Goal: Use online tool/utility: Utilize a website feature to perform a specific function

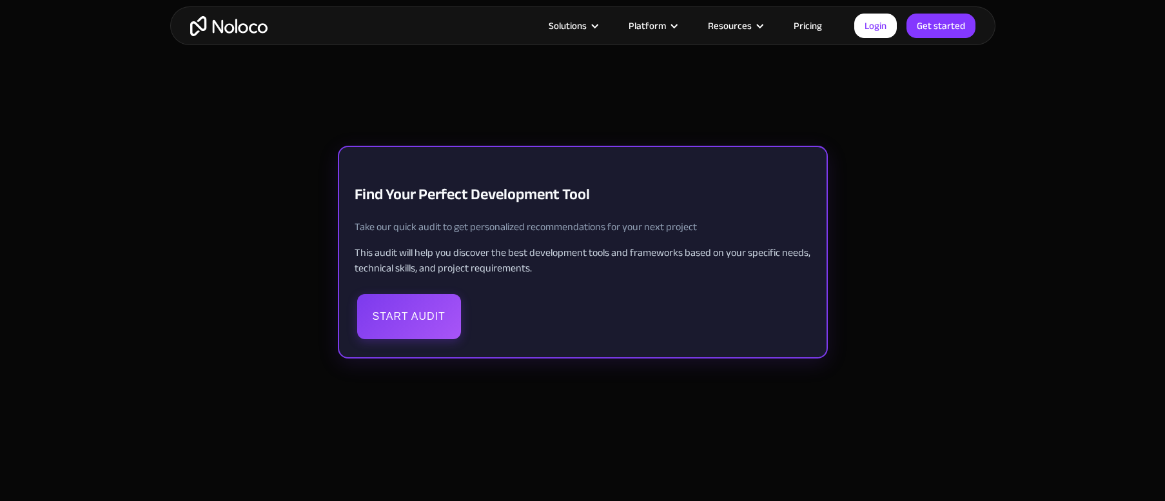
scroll to position [362, 0]
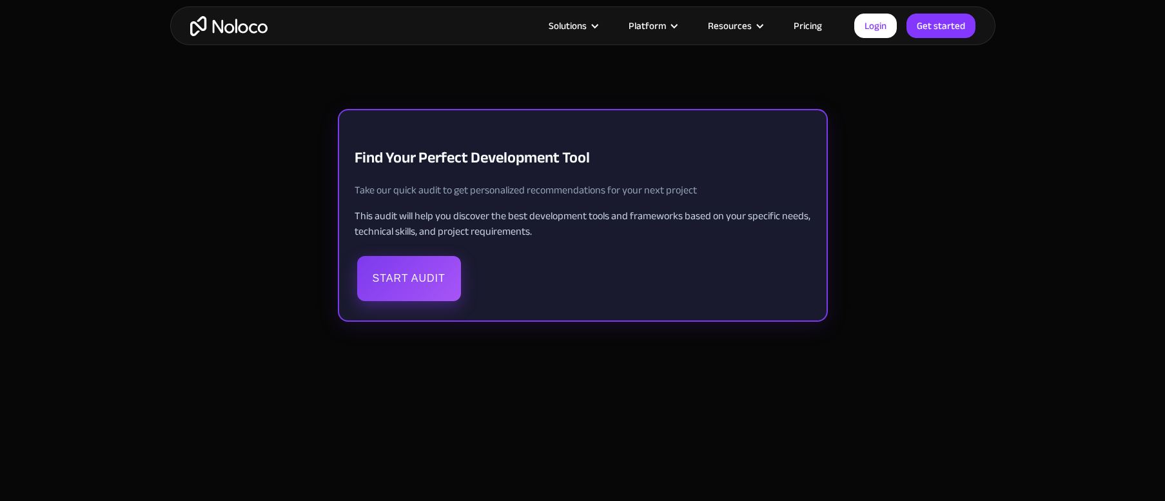
click at [404, 277] on button "Start Audit" at bounding box center [409, 278] width 104 height 45
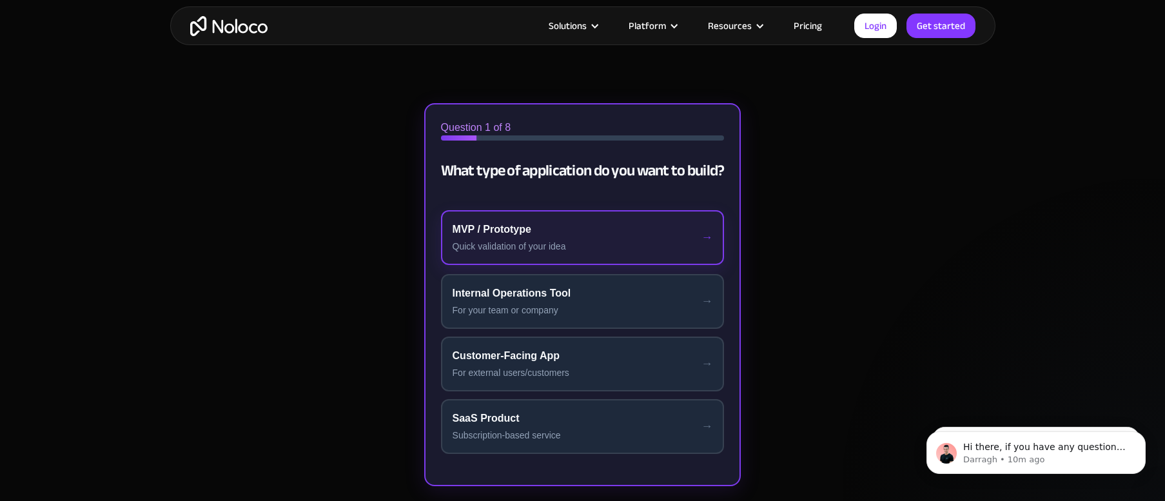
scroll to position [0, 0]
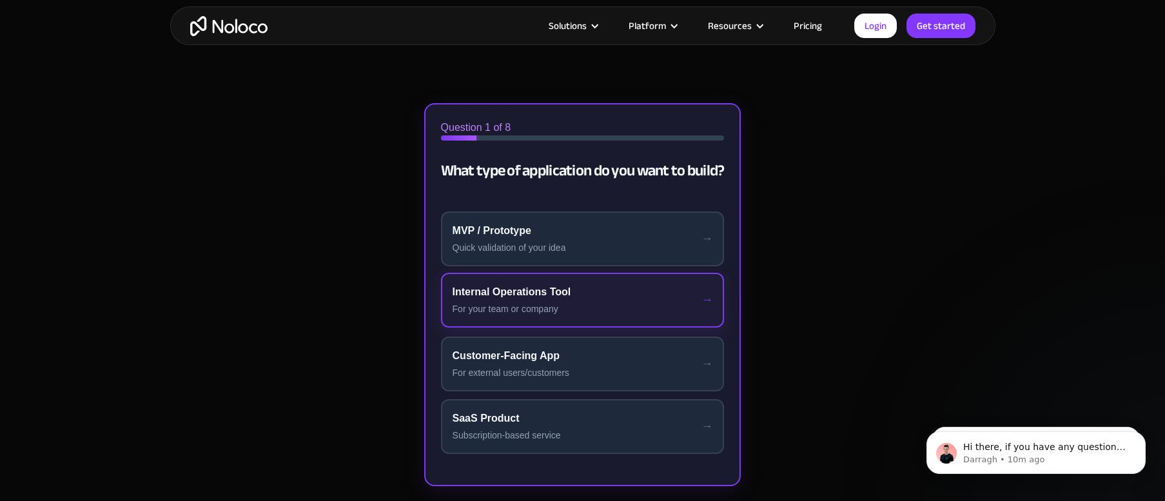
click at [566, 297] on div "Internal Operations Tool" at bounding box center [583, 291] width 261 height 15
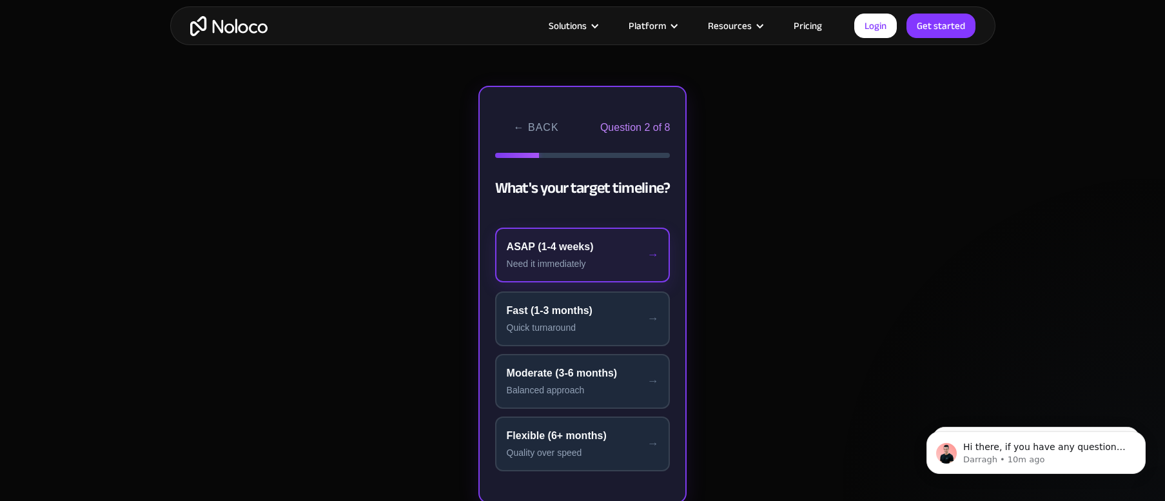
click at [556, 257] on div "Need it immediately" at bounding box center [583, 264] width 152 height 14
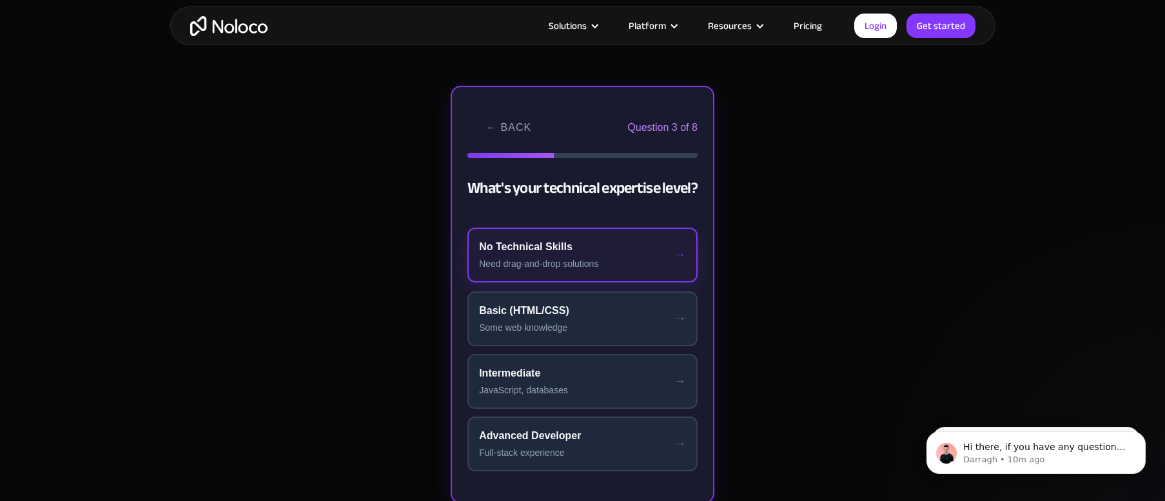
click at [565, 257] on div "Need drag-and-drop solutions" at bounding box center [582, 264] width 207 height 14
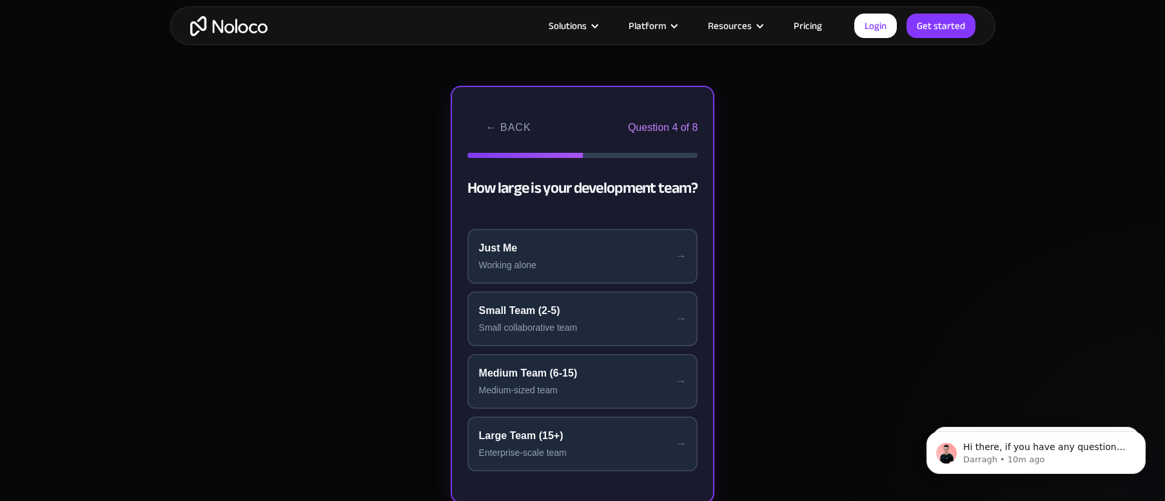
click at [565, 259] on div "Working alone" at bounding box center [583, 266] width 208 height 14
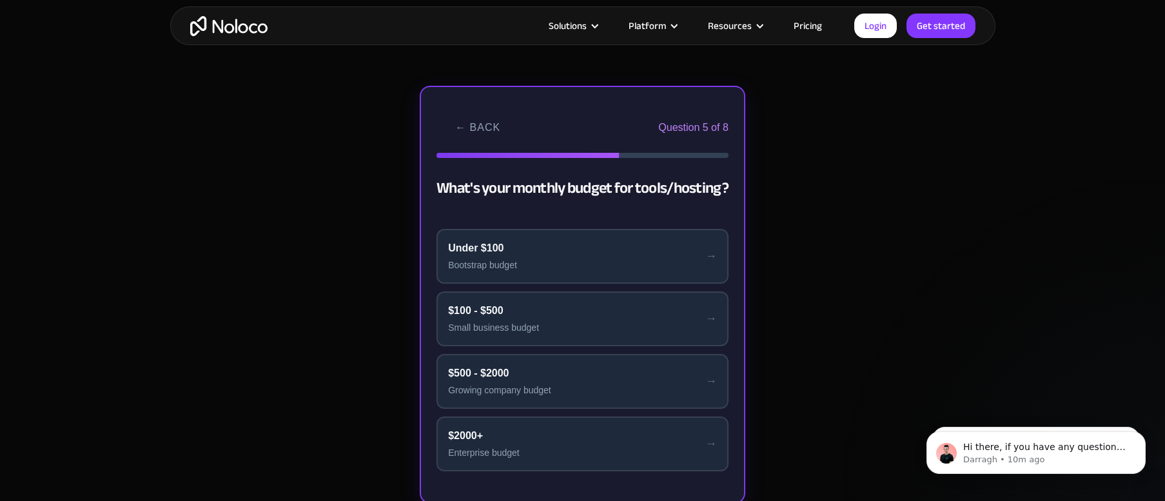
click at [565, 259] on div "Bootstrap budget" at bounding box center [582, 266] width 269 height 14
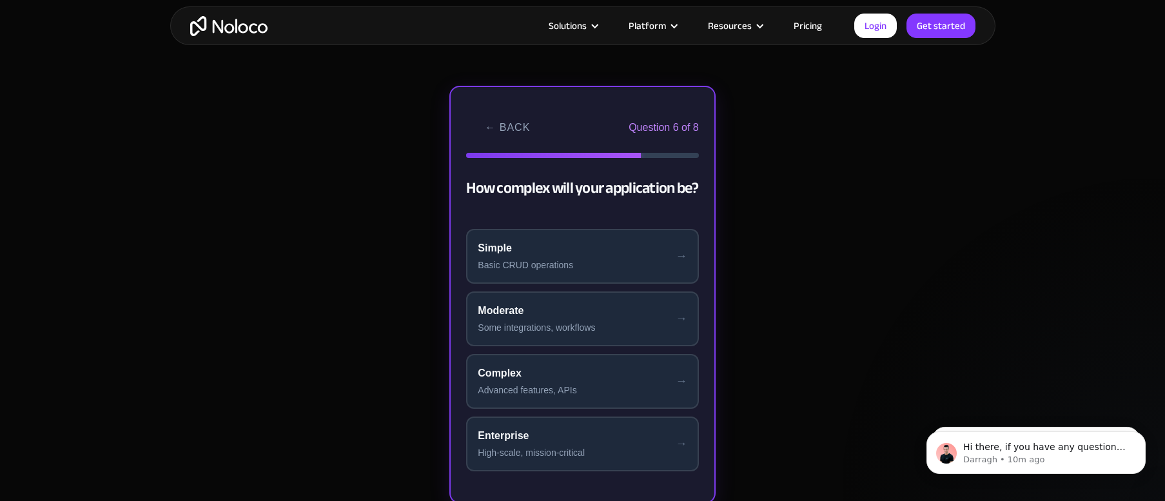
click at [565, 259] on div "Basic CRUD operations" at bounding box center [582, 266] width 209 height 14
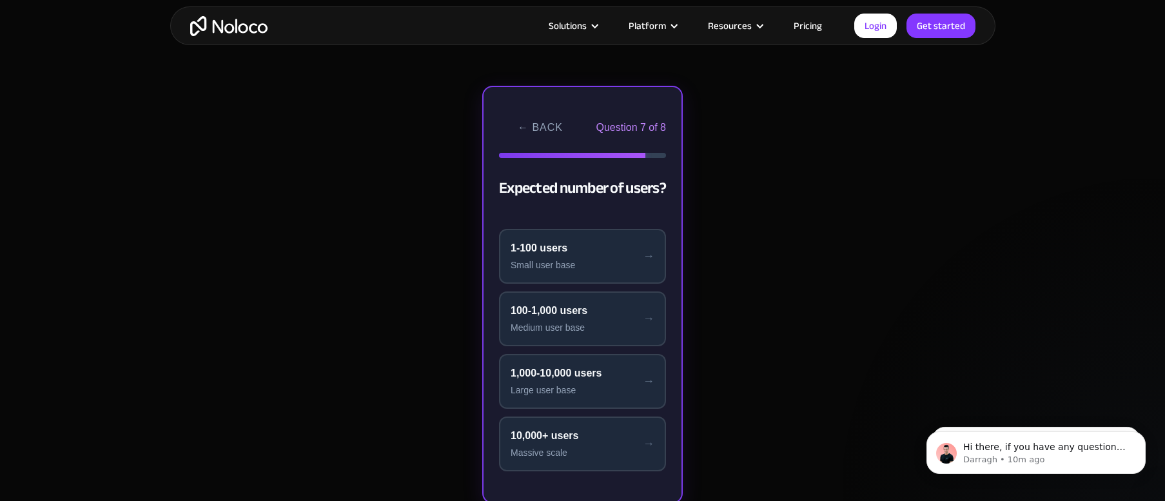
click at [565, 259] on div "Small user base" at bounding box center [583, 266] width 144 height 14
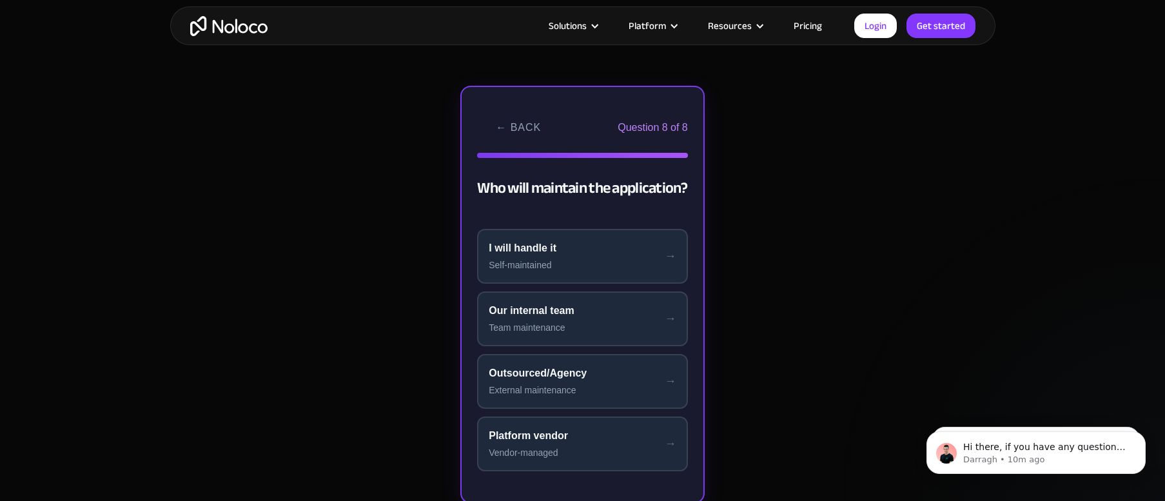
click at [565, 259] on div "Self-maintained" at bounding box center [583, 266] width 188 height 14
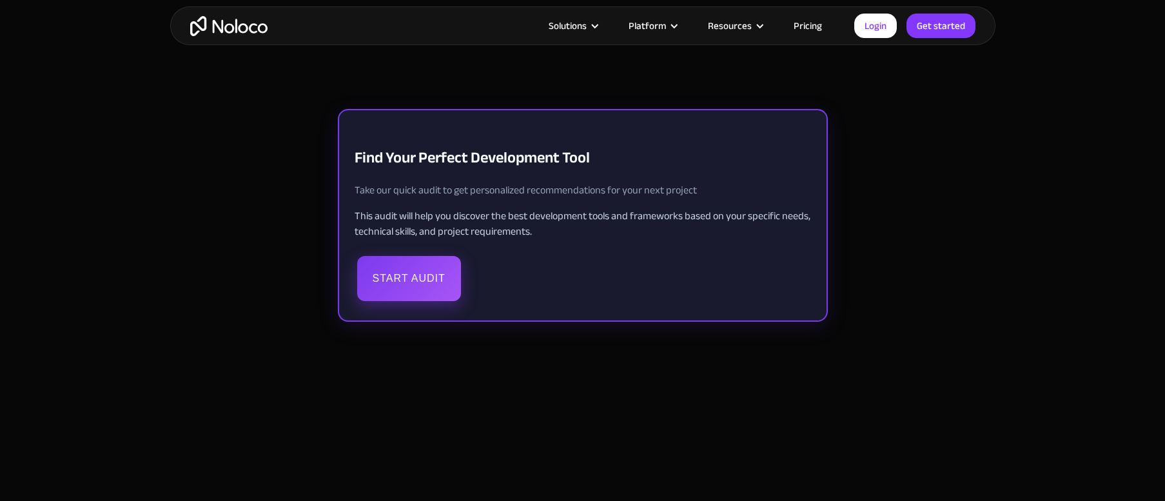
click at [404, 284] on button "Start Audit" at bounding box center [409, 278] width 104 height 45
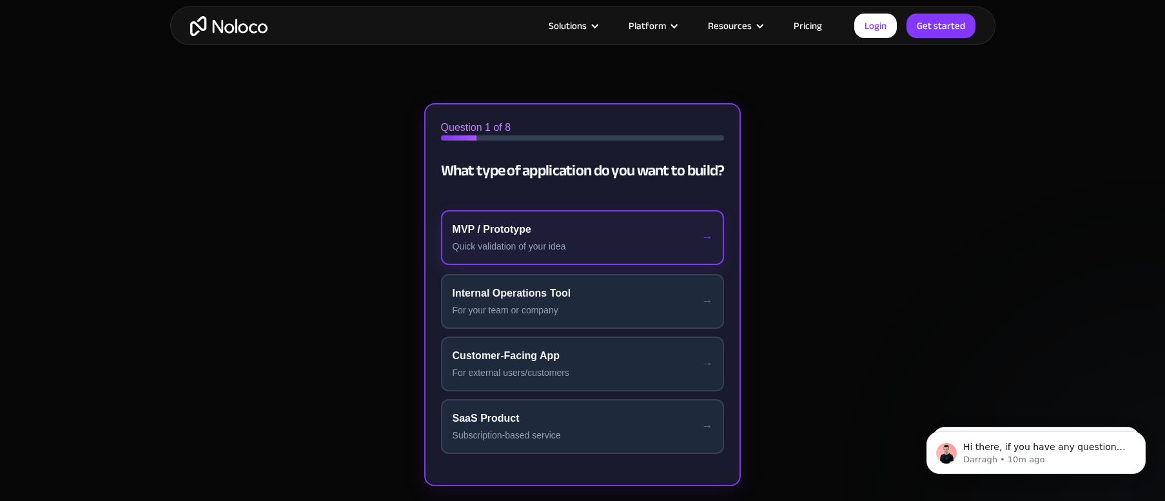
click at [522, 235] on div "MVP / Prototype" at bounding box center [583, 229] width 261 height 15
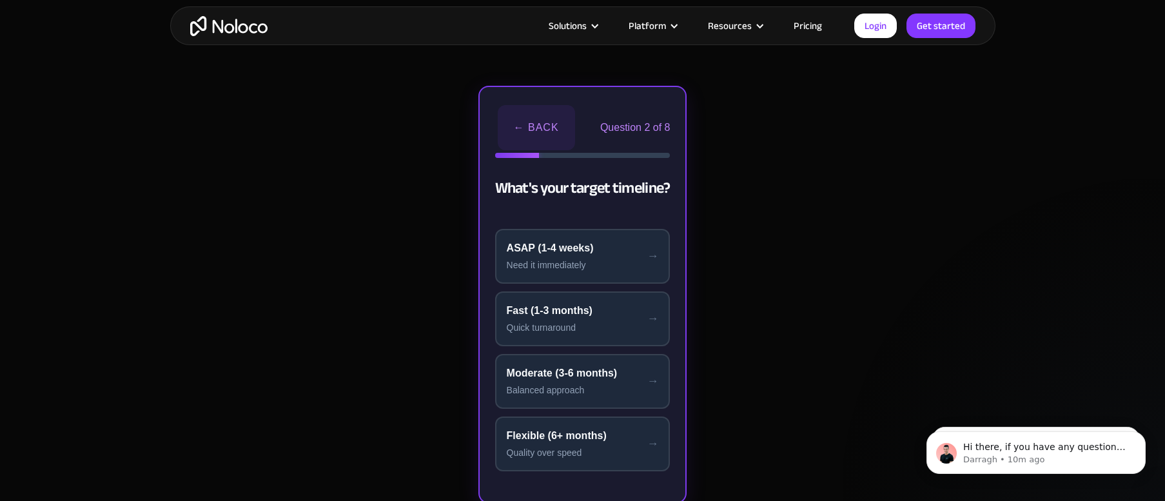
click at [528, 120] on button "← Back" at bounding box center [536, 127] width 77 height 45
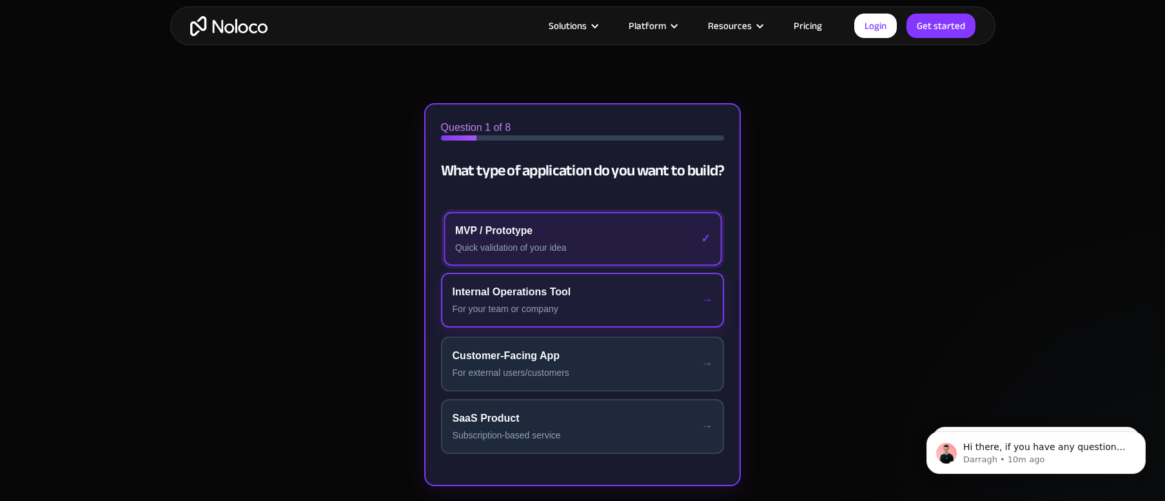
click at [561, 299] on div "Internal Operations Tool" at bounding box center [583, 291] width 261 height 15
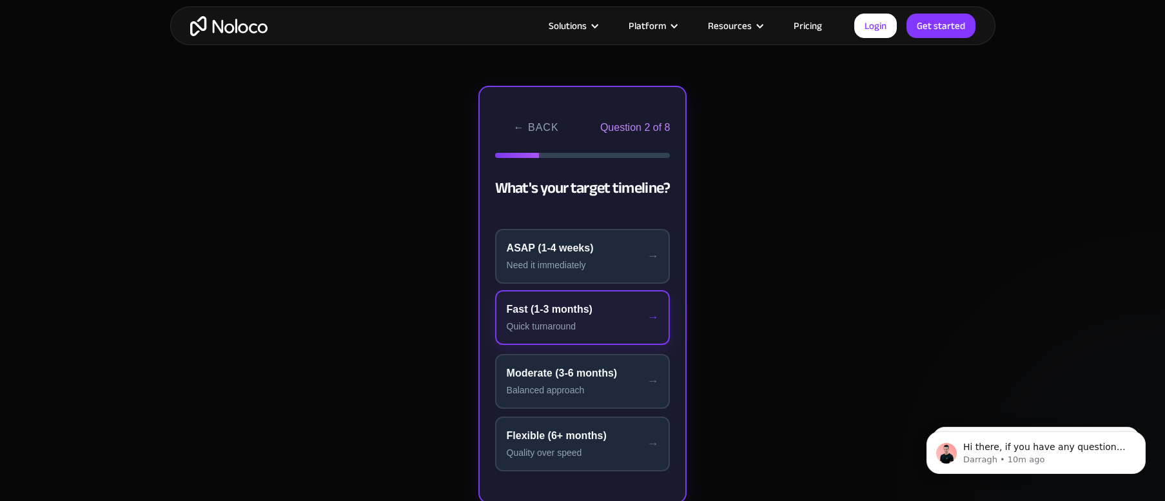
click at [587, 315] on div "Fast (1-3 months)" at bounding box center [583, 309] width 152 height 15
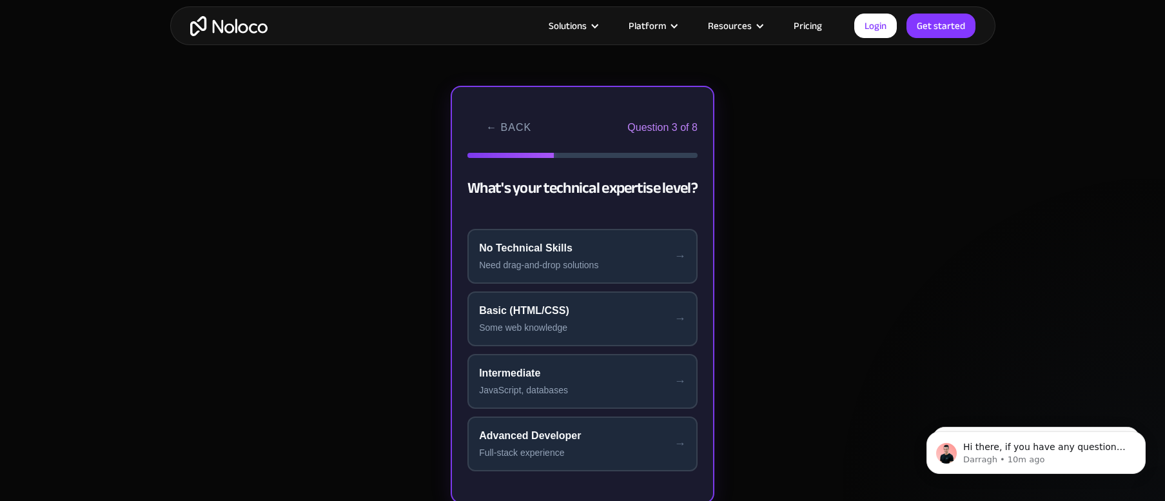
click at [587, 315] on div "Basic (HTML/CSS)" at bounding box center [582, 310] width 207 height 15
click at [587, 315] on div "Small Team (2-5)" at bounding box center [583, 310] width 208 height 15
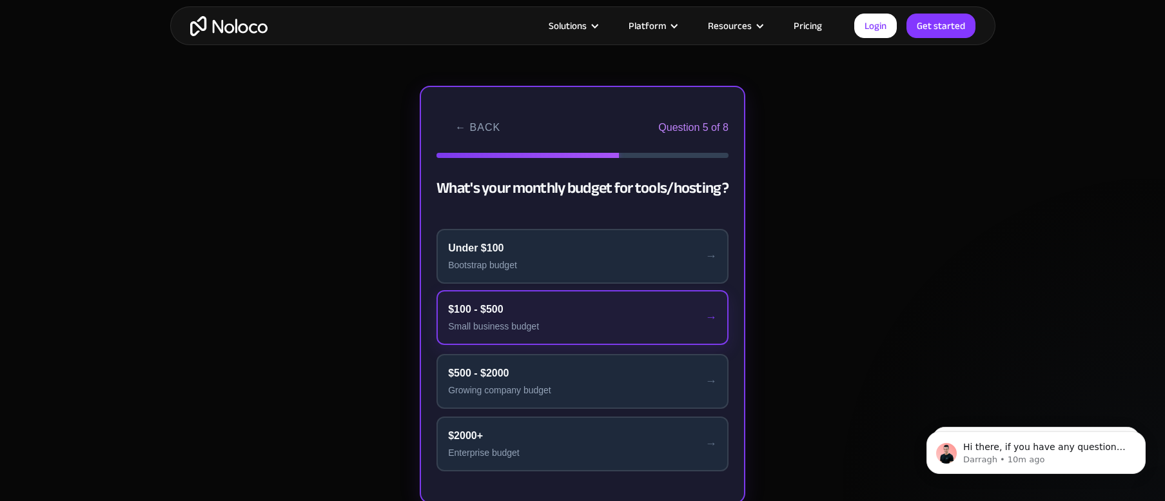
click at [587, 314] on div "$100 - $500" at bounding box center [582, 309] width 269 height 15
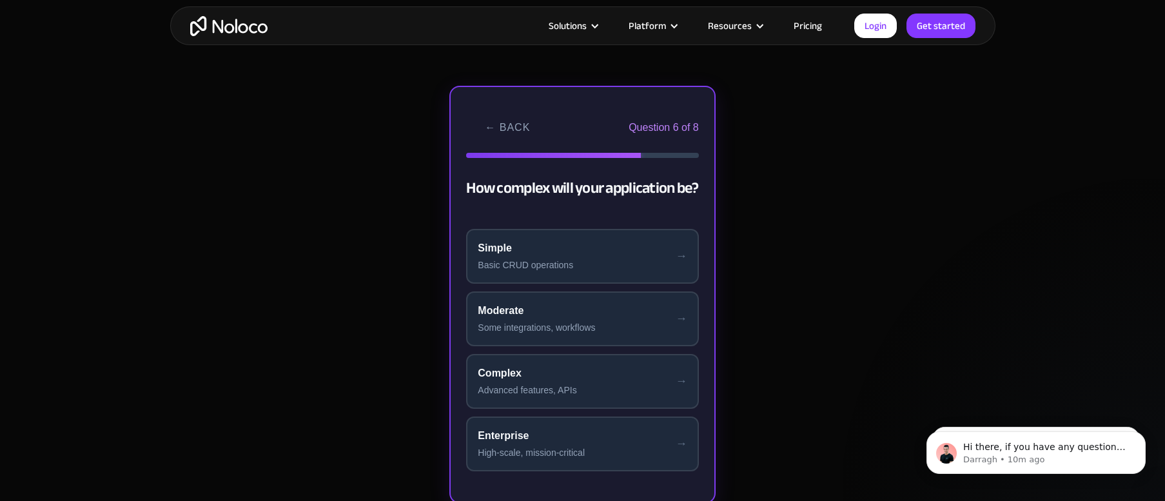
click at [587, 314] on div "Moderate" at bounding box center [582, 310] width 209 height 15
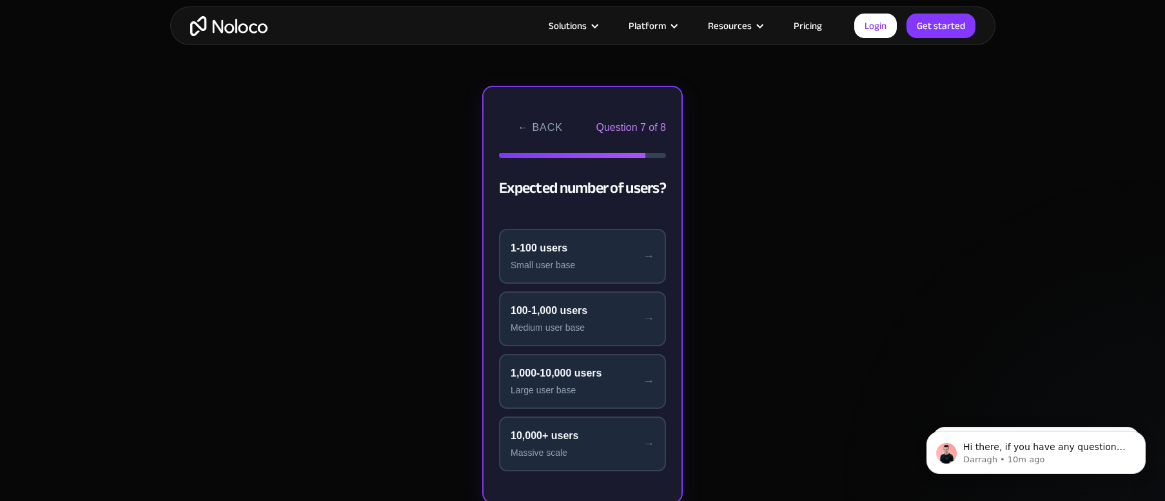
click at [587, 314] on div "100-1,000 users" at bounding box center [583, 310] width 144 height 15
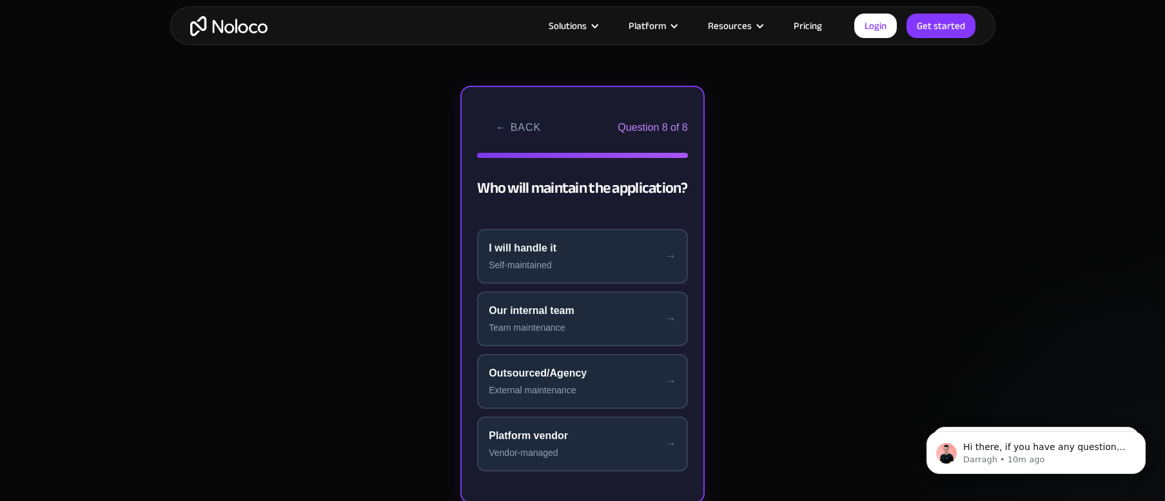
click at [587, 314] on div "Our internal team" at bounding box center [583, 310] width 188 height 15
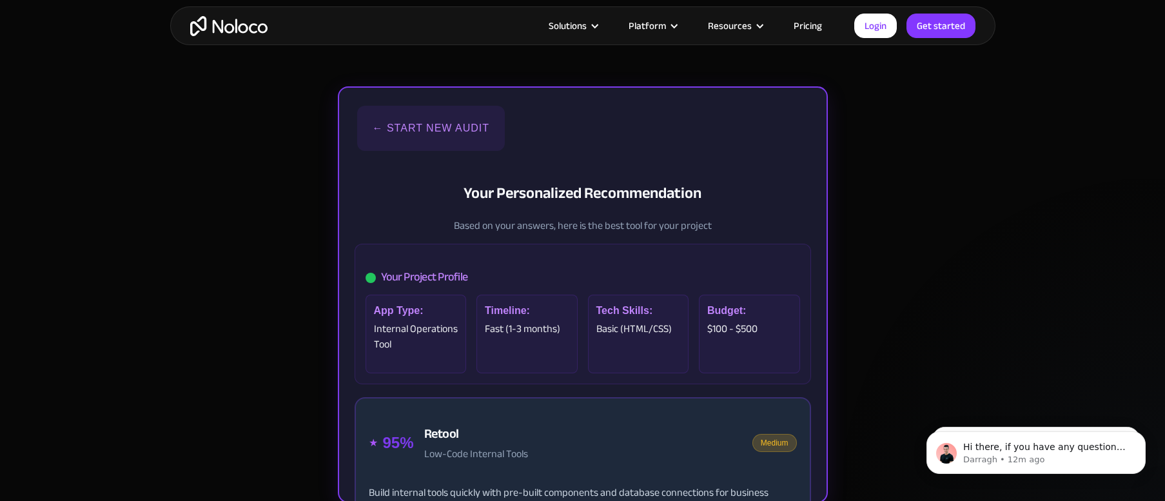
click at [413, 127] on button "← Start New Audit" at bounding box center [431, 128] width 148 height 45
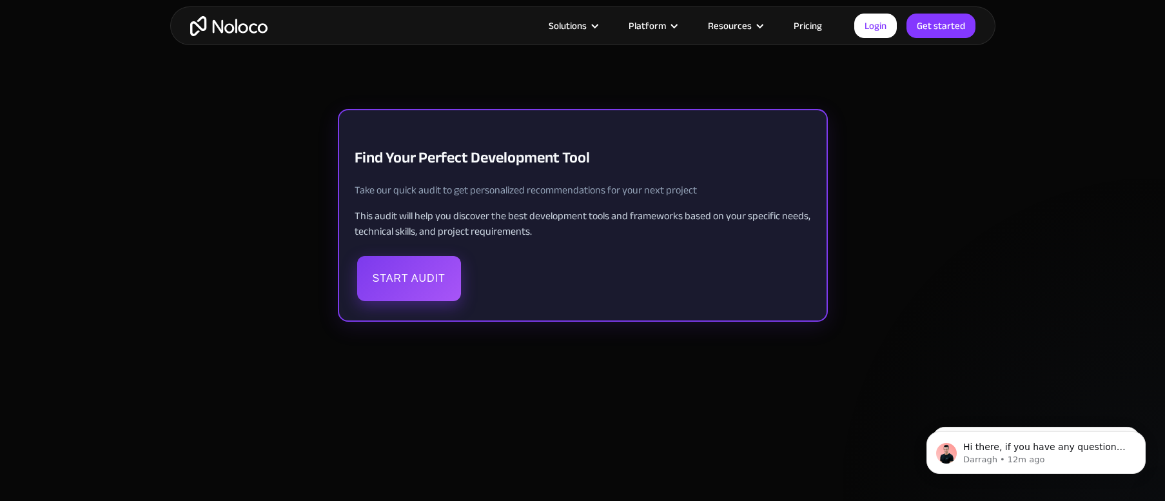
click at [402, 272] on button "Start Audit" at bounding box center [409, 278] width 104 height 45
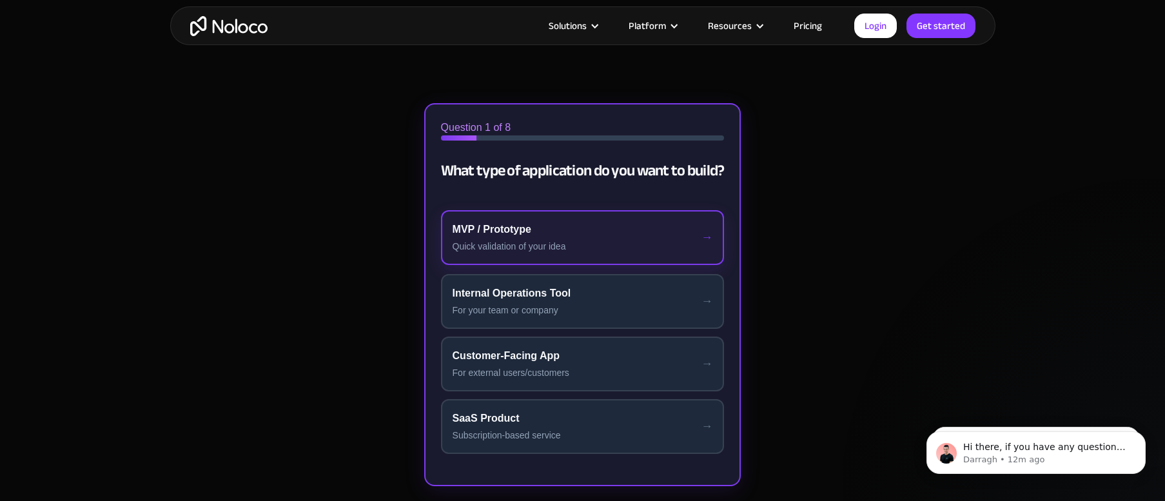
click at [481, 235] on div "MVP / Prototype" at bounding box center [583, 229] width 261 height 15
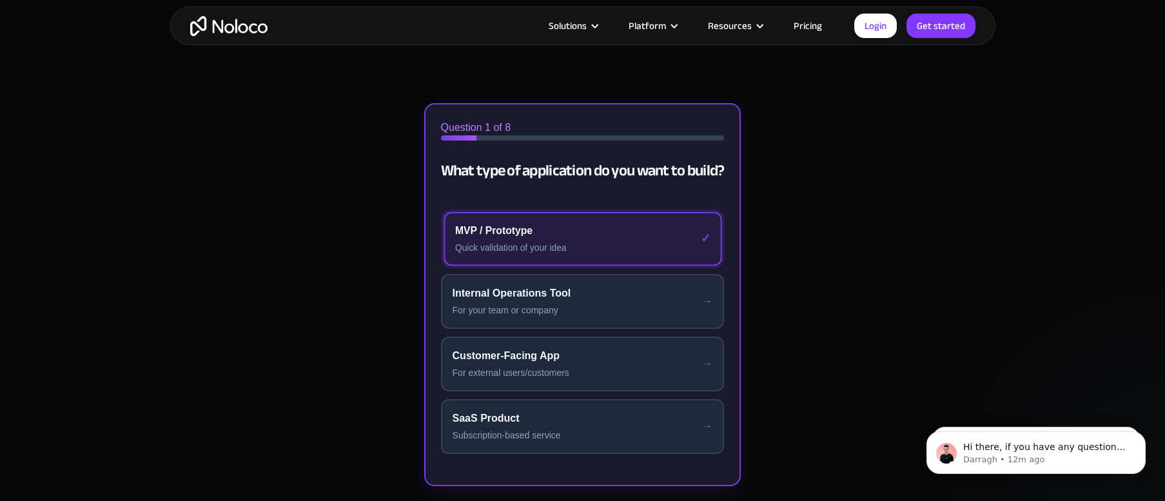
click at [481, 235] on div "MVP / Prototype" at bounding box center [582, 230] width 255 height 15
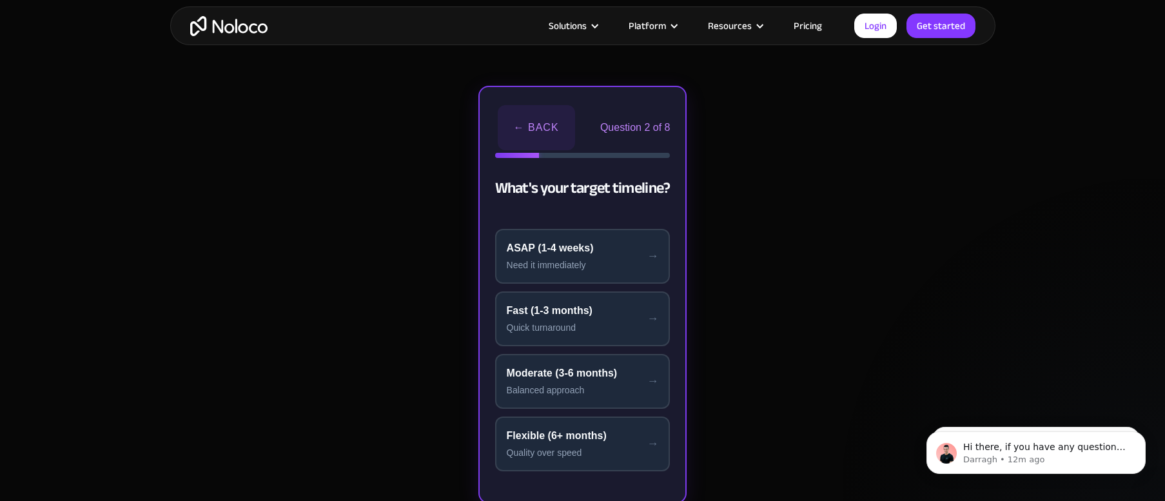
click at [538, 123] on button "← Back" at bounding box center [536, 127] width 77 height 45
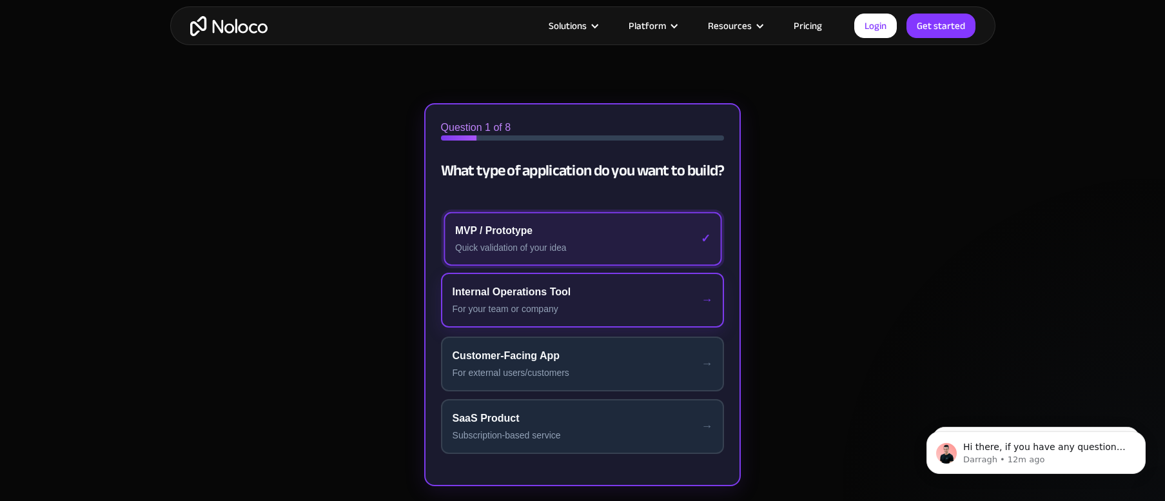
click at [519, 310] on div "For your team or company" at bounding box center [583, 309] width 261 height 14
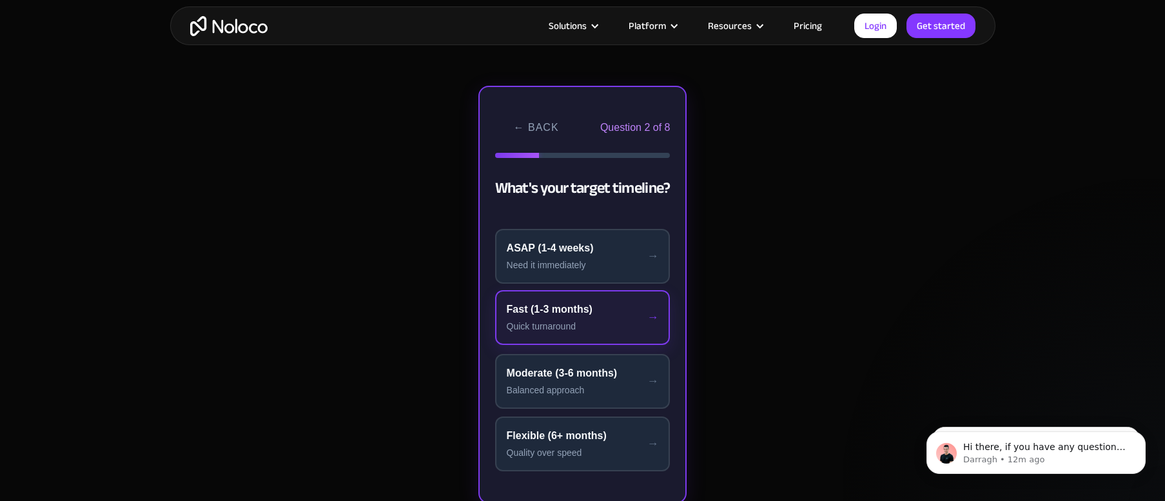
click at [537, 313] on div "Fast (1-3 months)" at bounding box center [583, 309] width 152 height 15
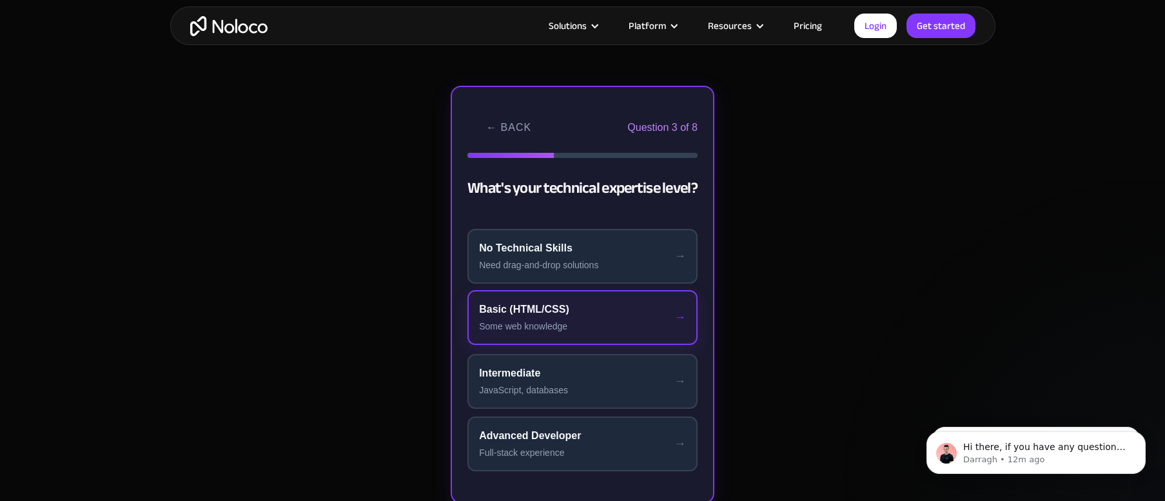
click at [537, 313] on div "Basic (HTML/CSS)" at bounding box center [582, 309] width 207 height 15
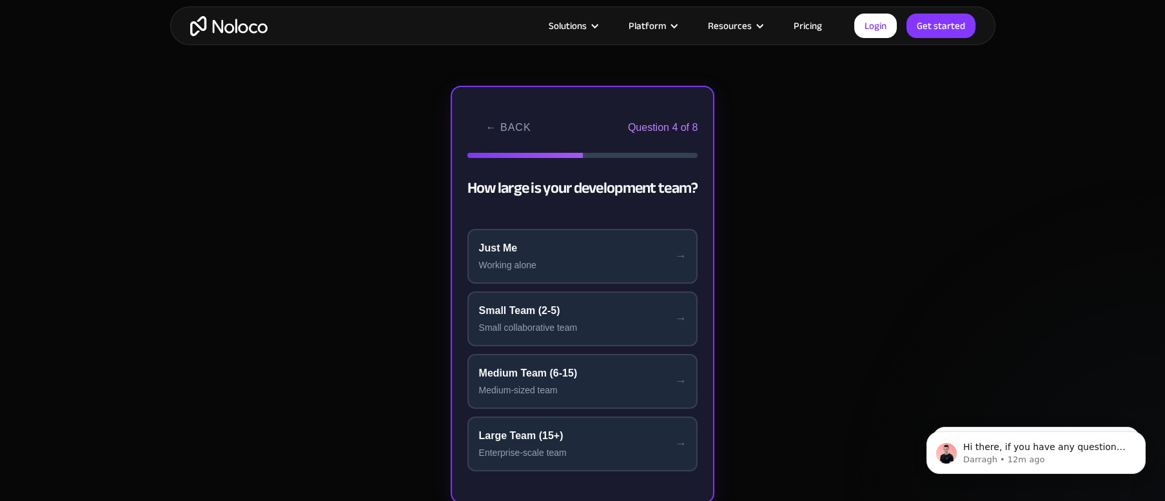
click at [537, 313] on div "Small Team (2-5)" at bounding box center [583, 310] width 208 height 15
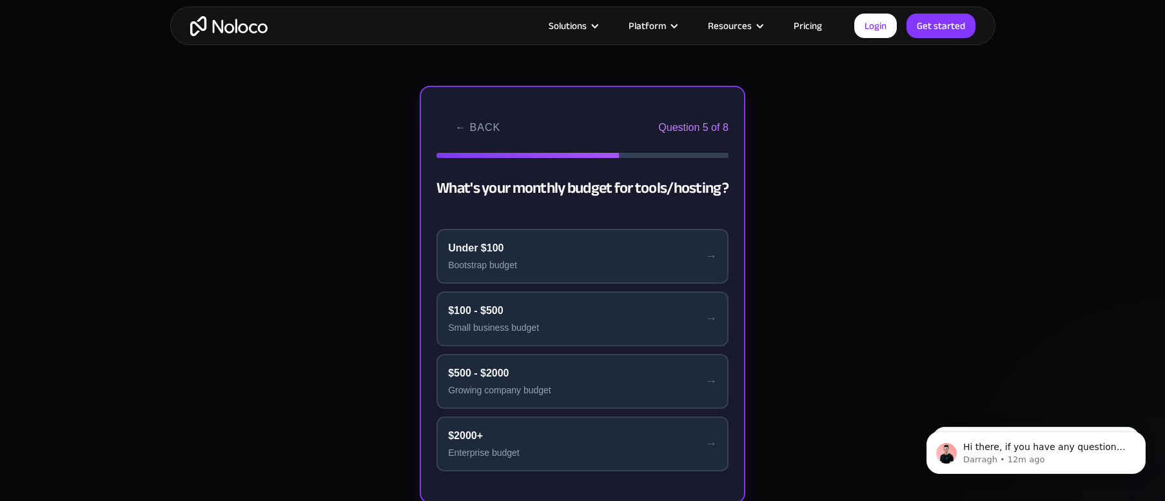
click at [537, 313] on div "$100 - $500" at bounding box center [582, 310] width 269 height 15
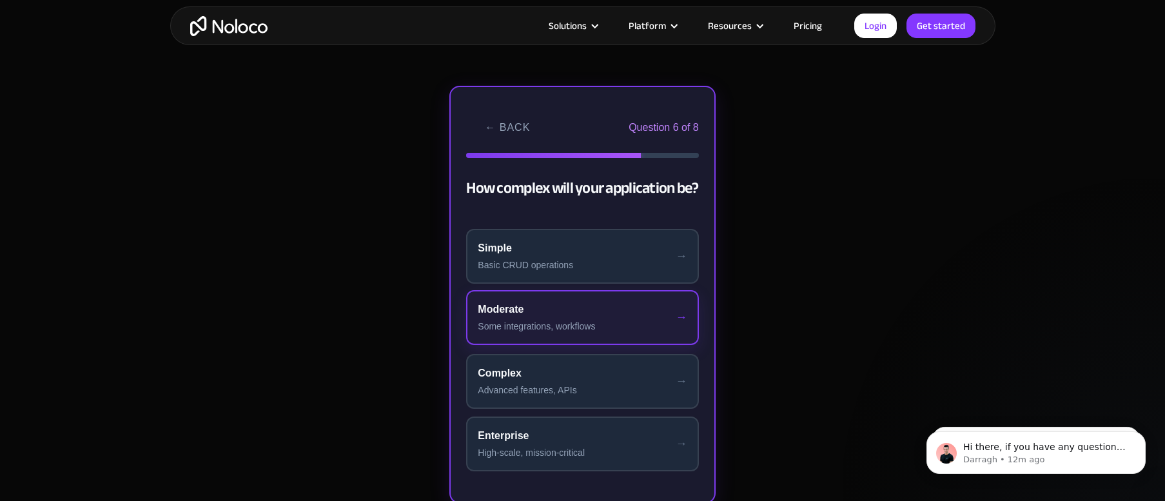
click at [537, 313] on div "Moderate" at bounding box center [582, 309] width 209 height 15
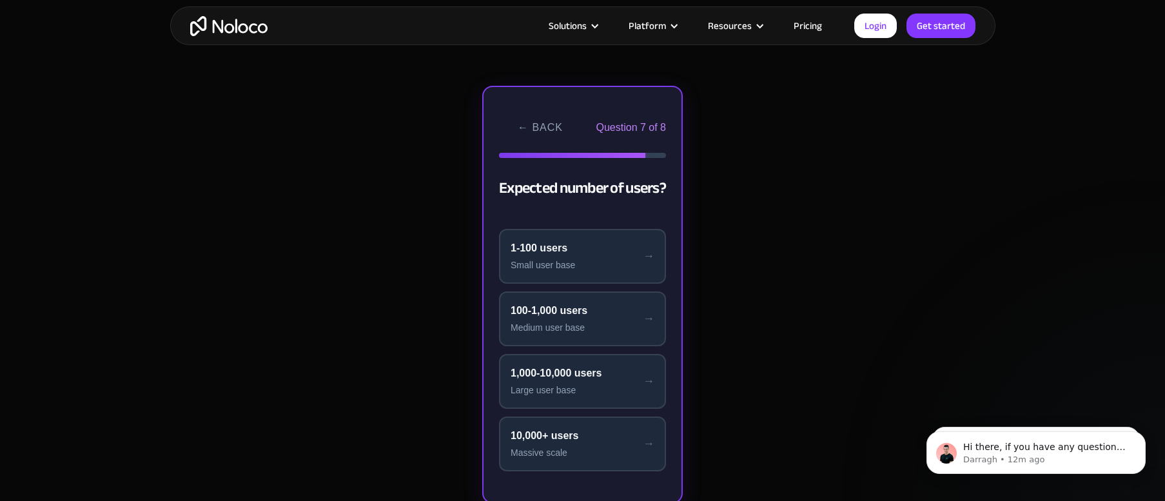
click at [537, 313] on div "100-1,000 users" at bounding box center [583, 310] width 144 height 15
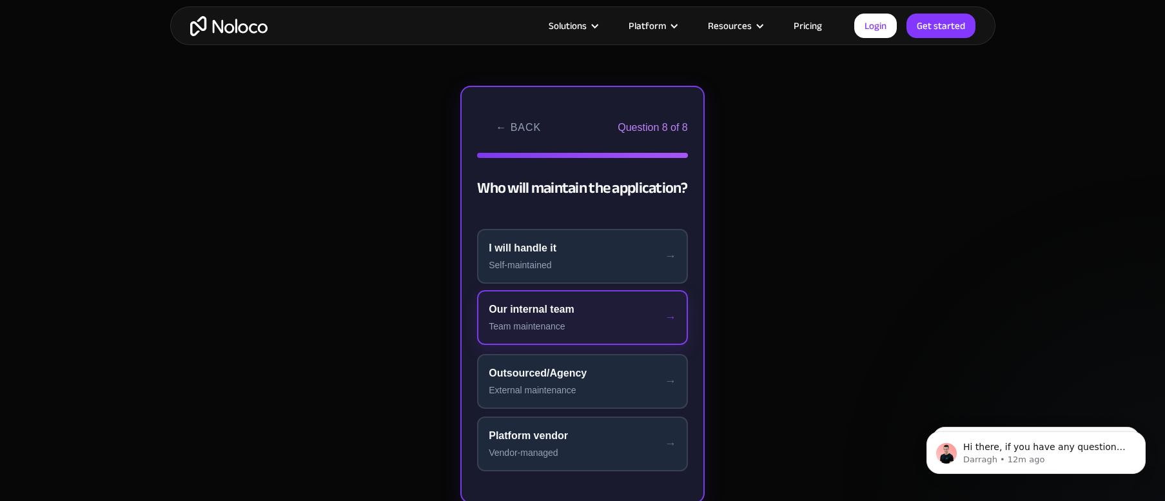
click at [537, 315] on div "Our internal team" at bounding box center [583, 309] width 188 height 15
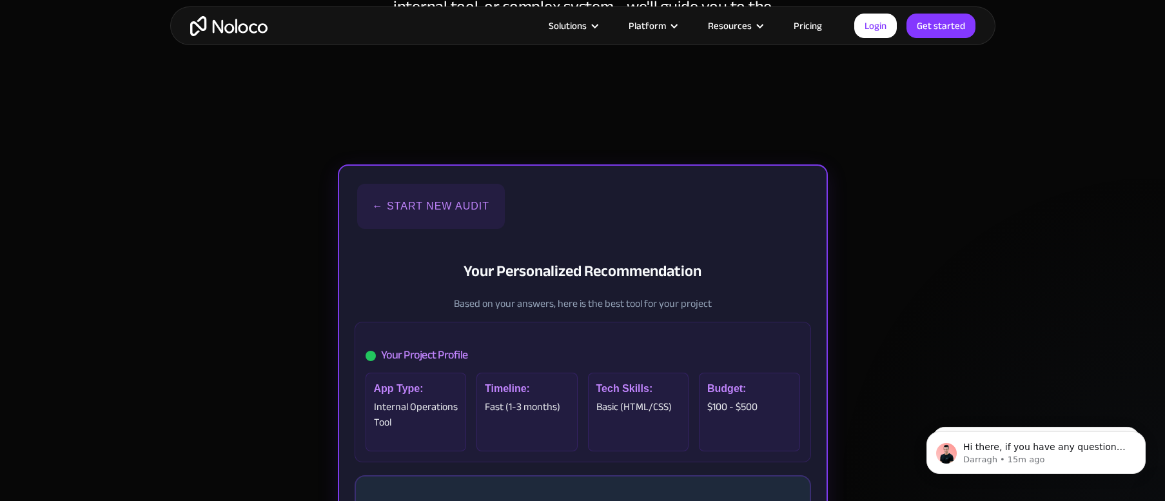
scroll to position [279, 0]
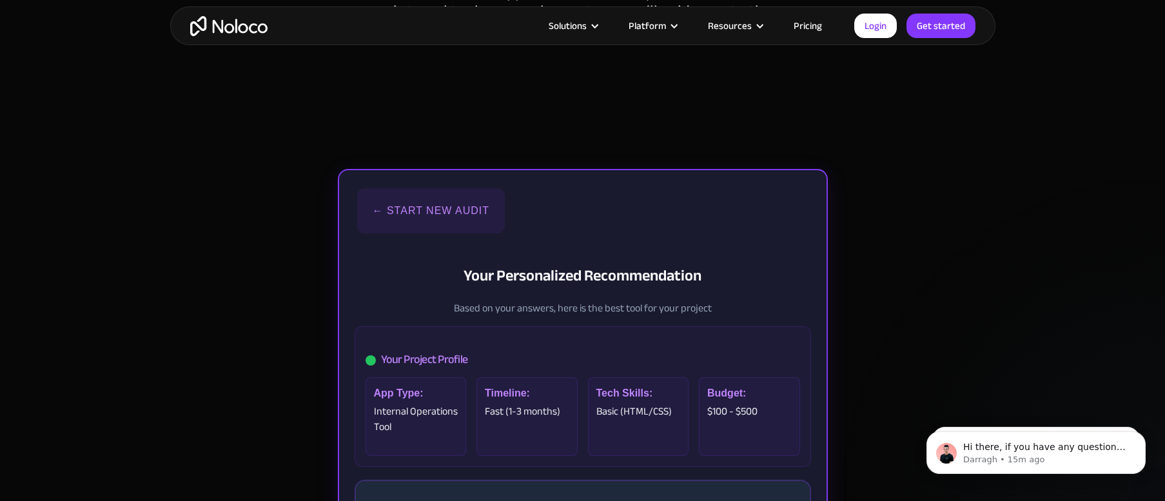
click at [399, 204] on button "← Start New Audit" at bounding box center [431, 210] width 148 height 45
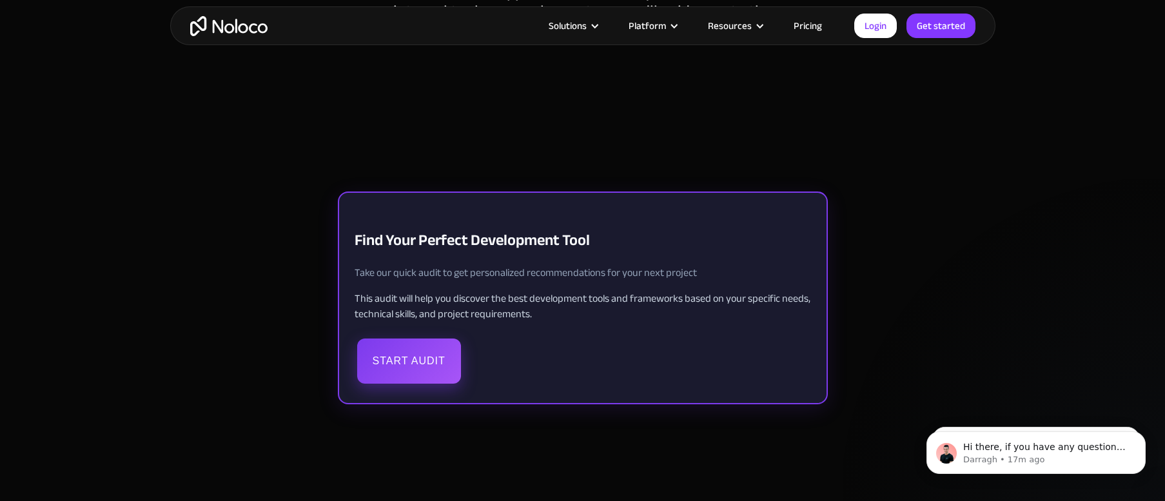
click at [399, 354] on button "Start Audit" at bounding box center [409, 361] width 104 height 45
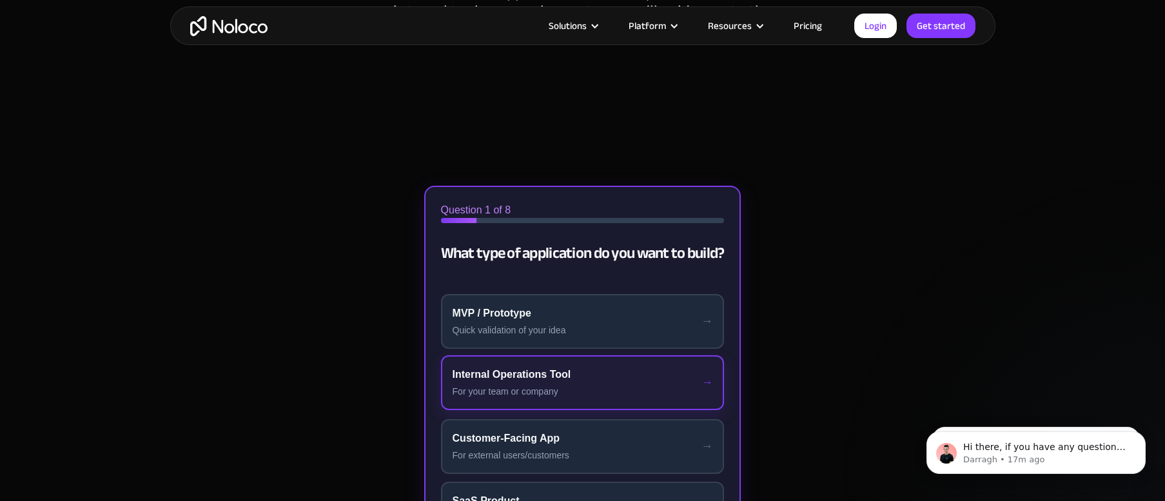
click at [519, 369] on div "Internal Operations Tool" at bounding box center [583, 374] width 261 height 15
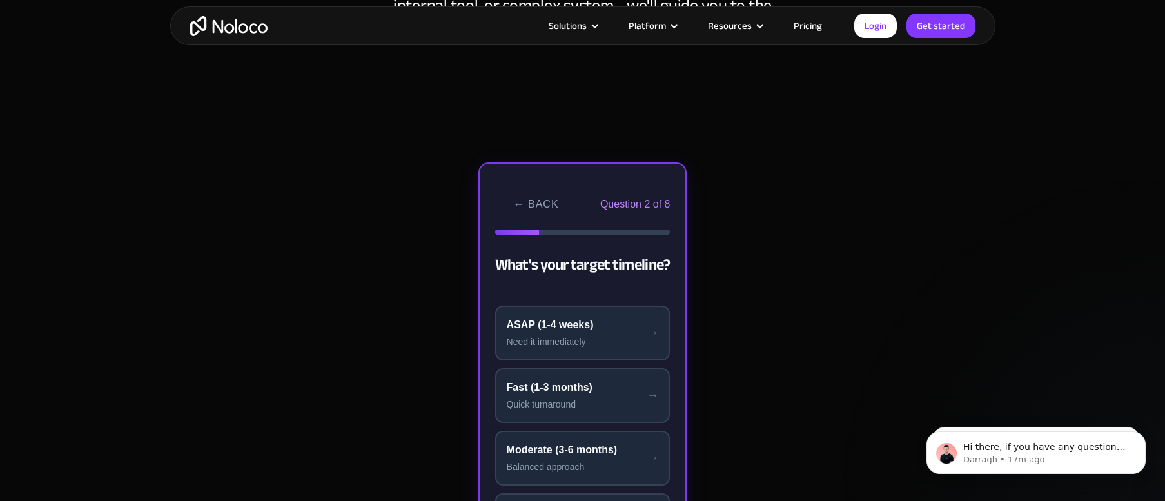
scroll to position [342, 0]
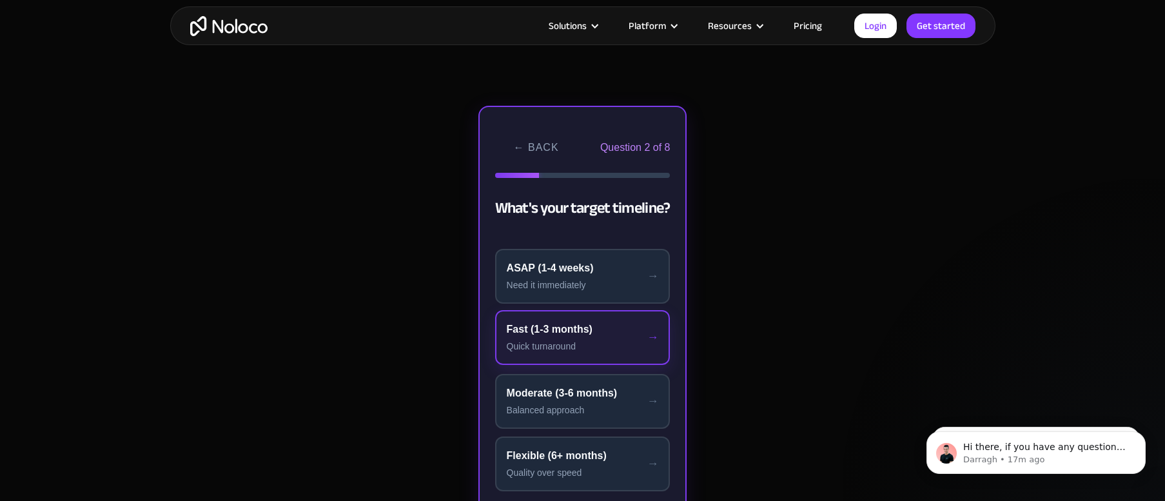
click at [533, 328] on div "Fast (1-3 months)" at bounding box center [583, 329] width 152 height 15
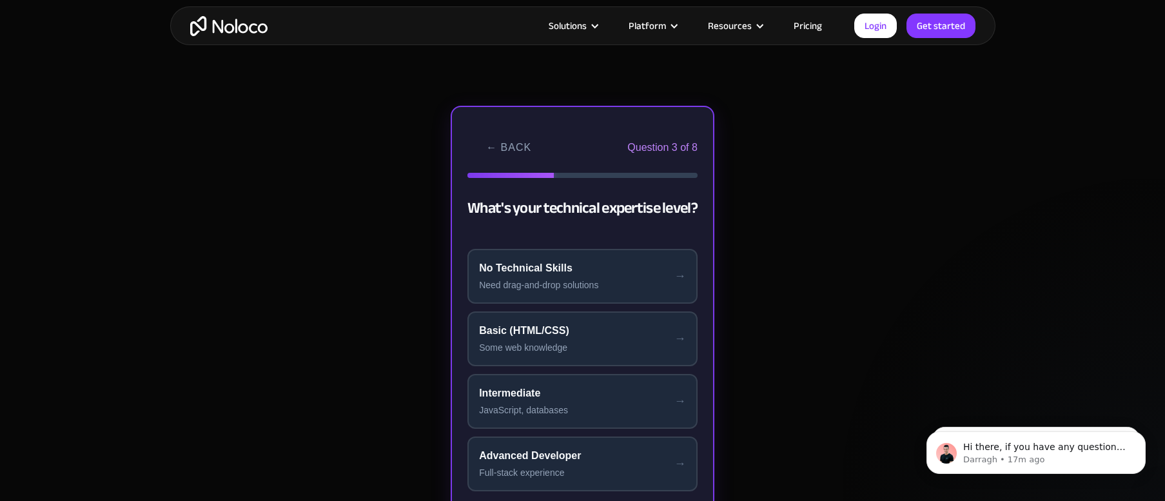
click at [533, 328] on div "Basic (HTML/CSS)" at bounding box center [582, 330] width 207 height 15
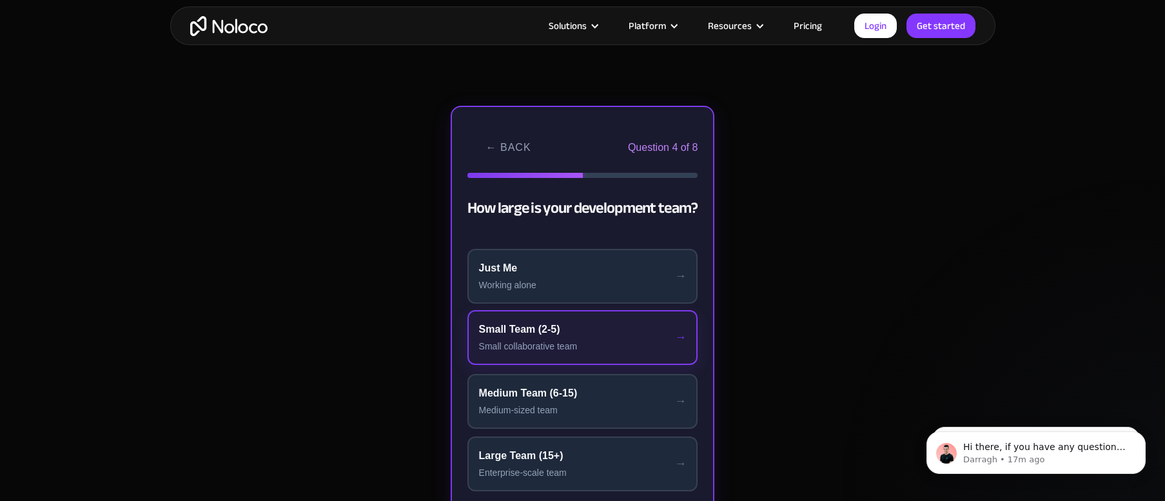
click at [533, 327] on div "Small Team (2-5)" at bounding box center [583, 329] width 208 height 15
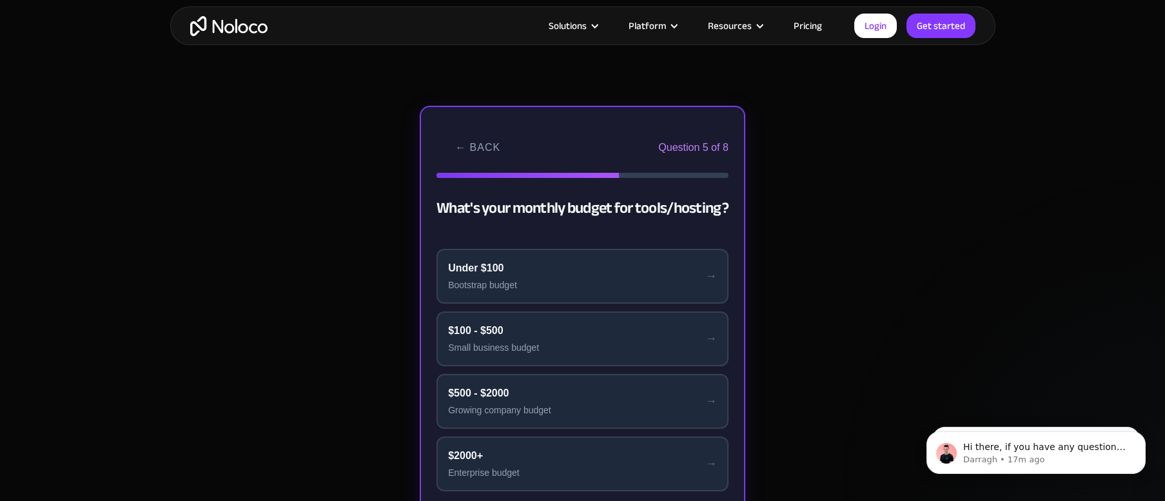
click at [533, 327] on div "$100 - $500" at bounding box center [582, 330] width 269 height 15
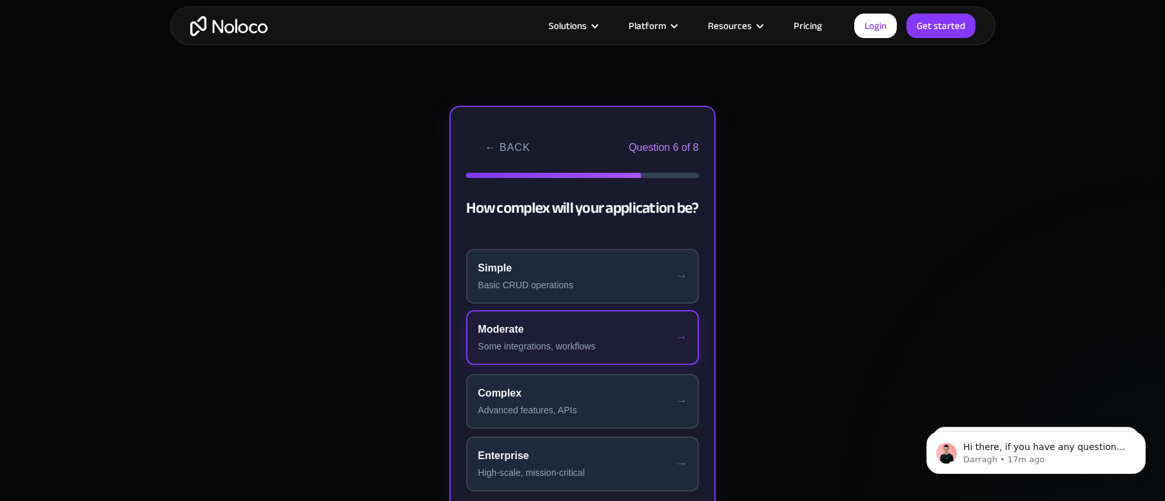
click at [533, 328] on div "Moderate" at bounding box center [582, 329] width 209 height 15
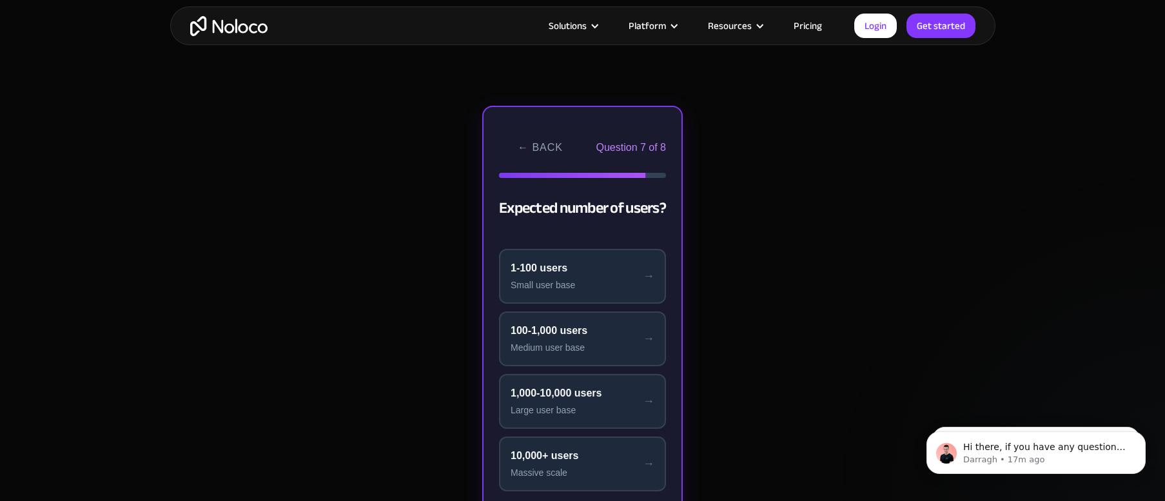
click at [533, 328] on div "100-1,000 users" at bounding box center [583, 330] width 144 height 15
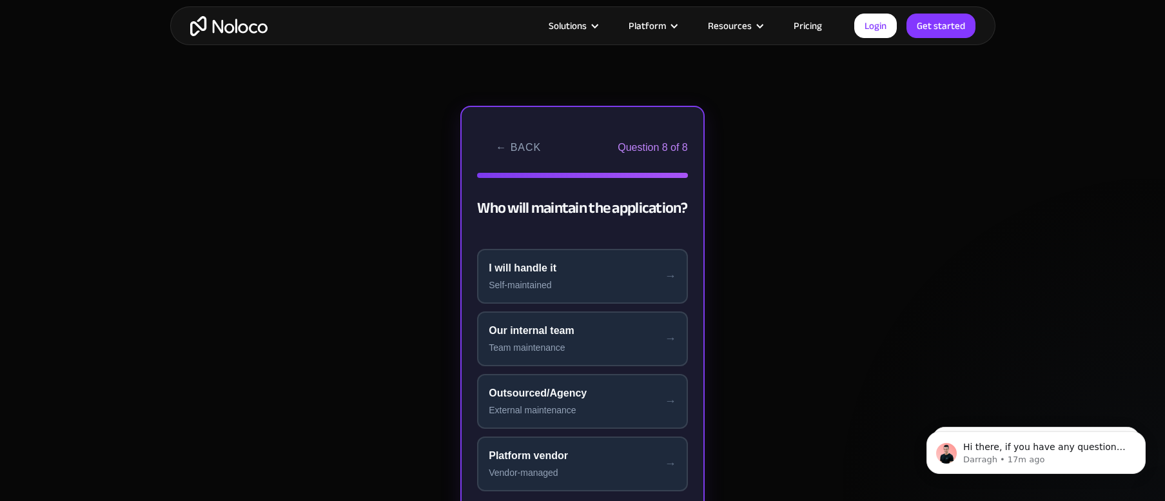
click at [533, 328] on div "Our internal team" at bounding box center [583, 330] width 188 height 15
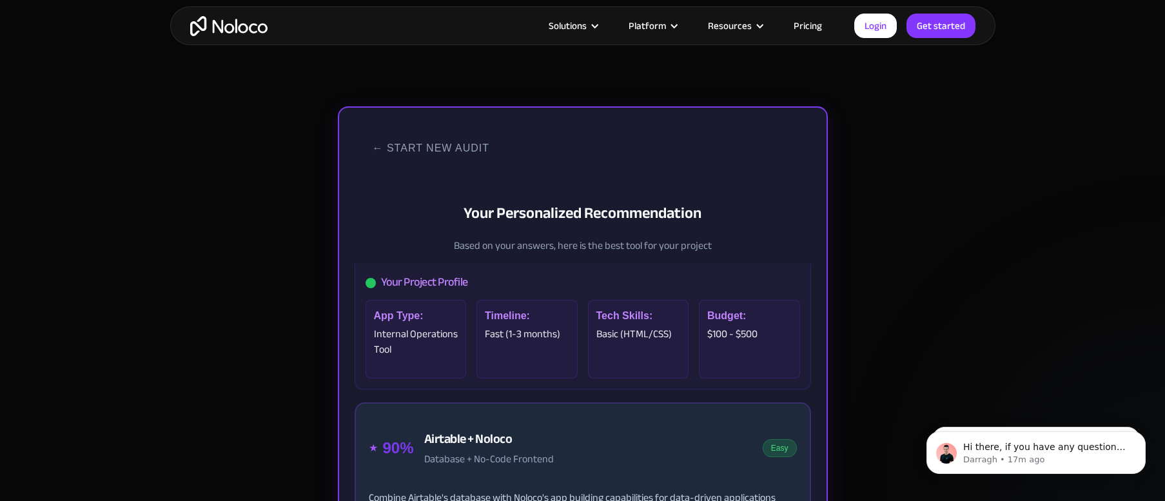
scroll to position [0, 0]
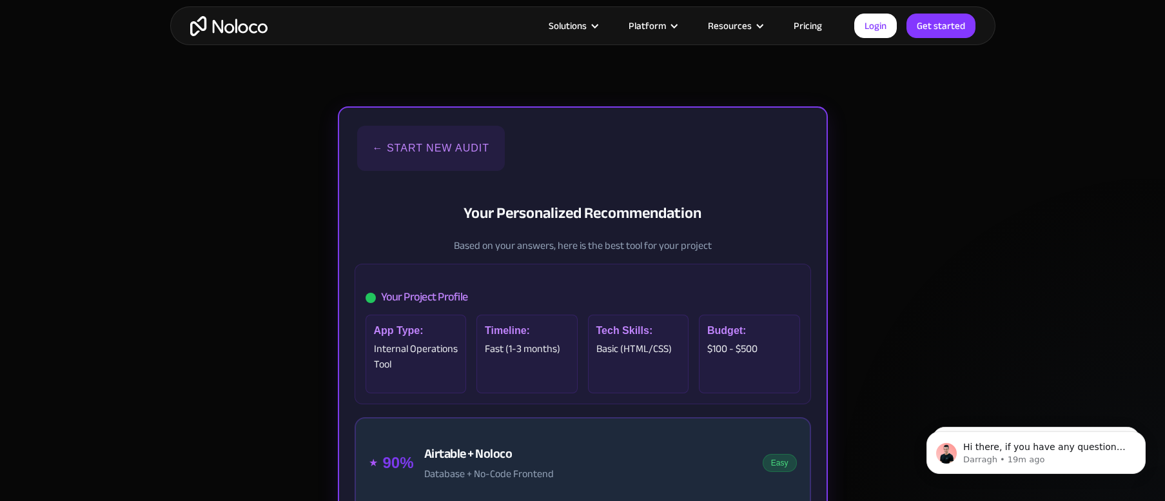
click at [422, 152] on button "← Start New Audit" at bounding box center [431, 148] width 148 height 45
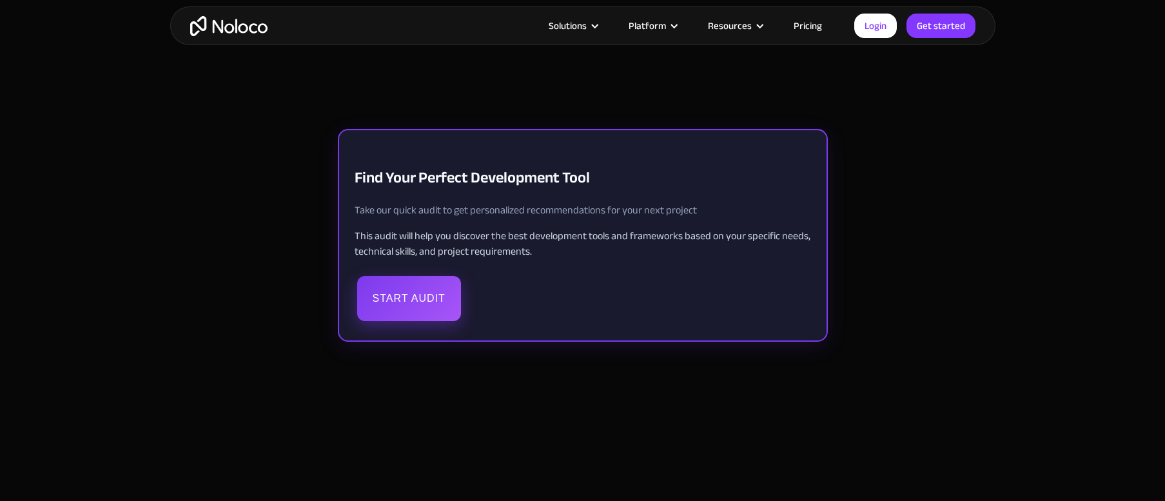
click at [414, 297] on button "Start Audit" at bounding box center [409, 298] width 104 height 45
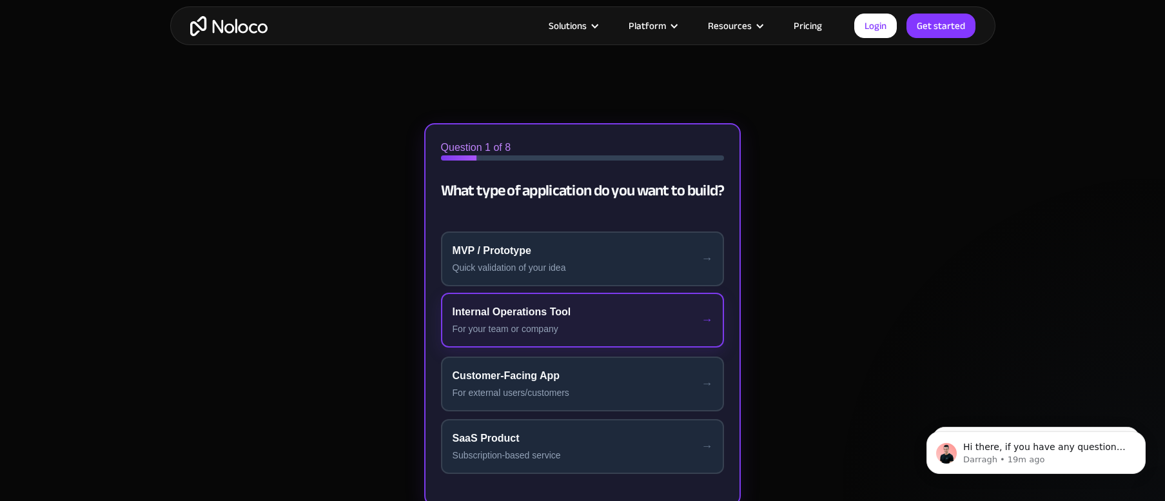
click at [519, 318] on div "Internal Operations Tool" at bounding box center [583, 311] width 261 height 15
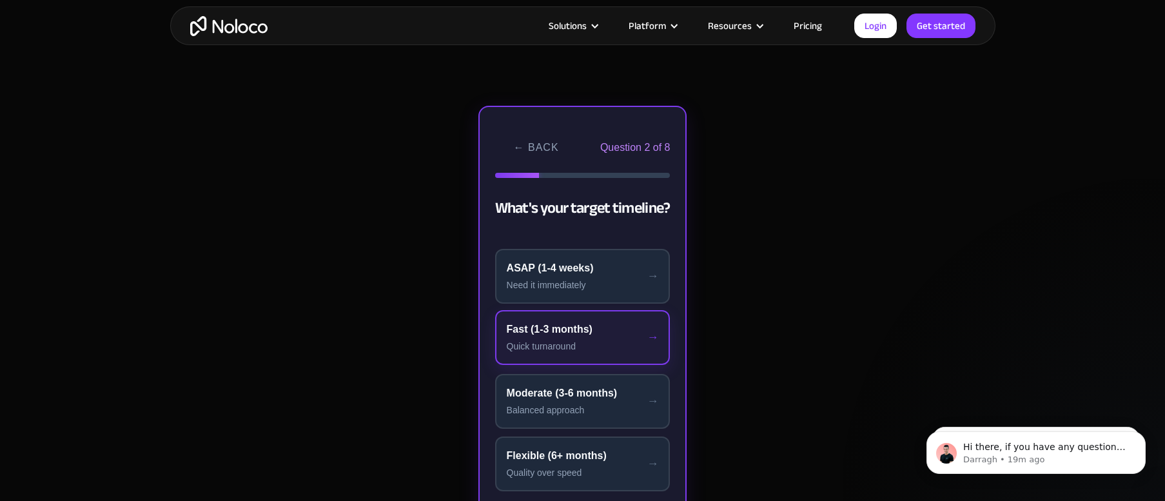
click at [519, 318] on button "Fast (1-3 months) Quick turnaround" at bounding box center [582, 337] width 175 height 55
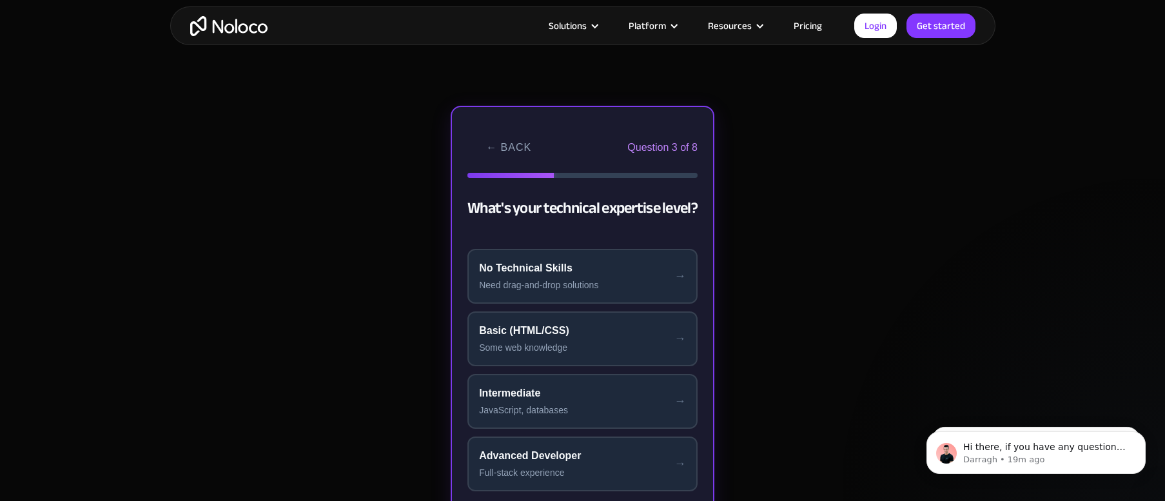
click at [519, 318] on button "Basic (HTML/CSS) Some web knowledge" at bounding box center [583, 338] width 230 height 55
click at [519, 318] on button "Small Team (2-5) Small collaborative team" at bounding box center [583, 338] width 231 height 55
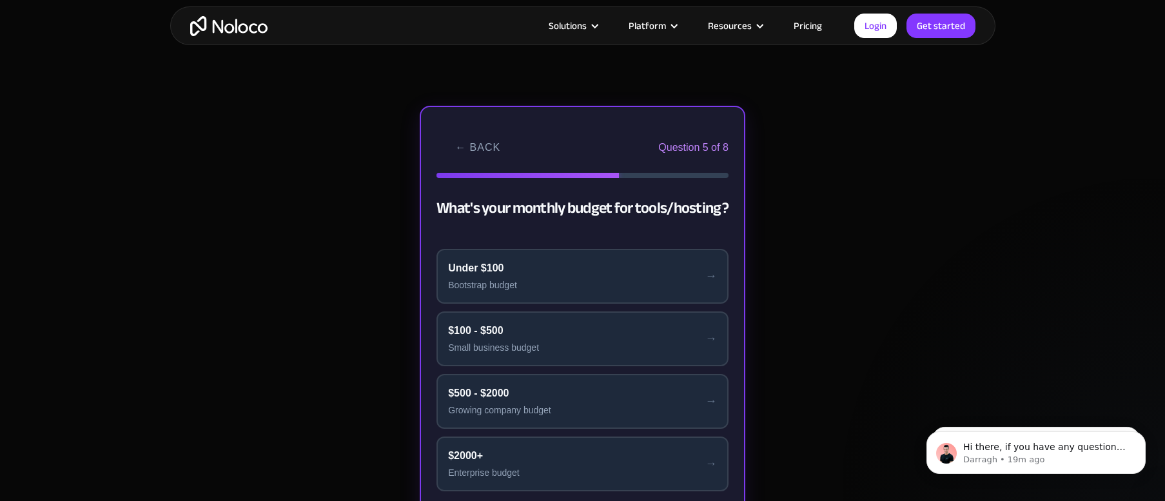
click at [519, 318] on button "$100 - $500 Small business budget" at bounding box center [583, 338] width 292 height 55
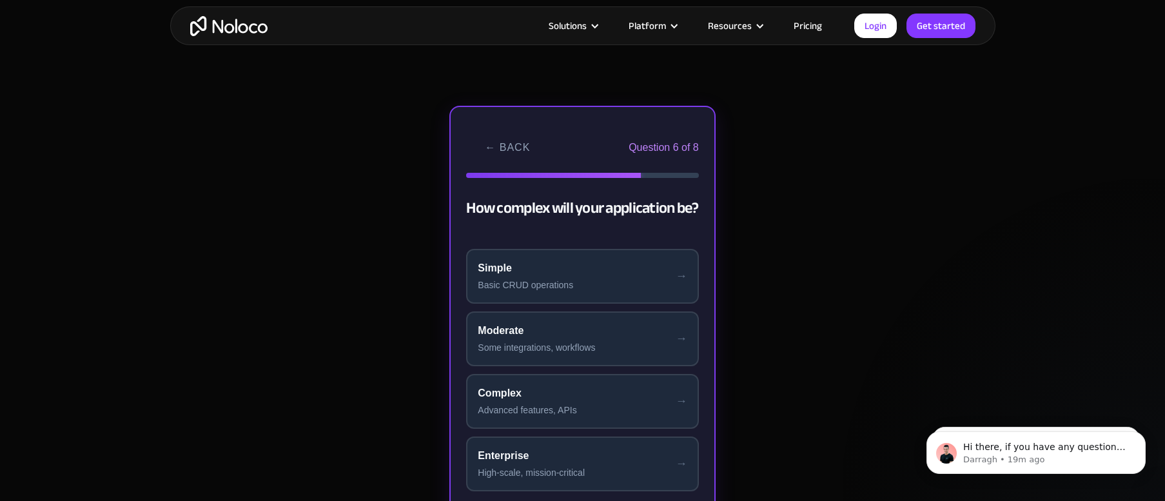
click at [519, 318] on button "Moderate Some integrations, workflows" at bounding box center [582, 338] width 232 height 55
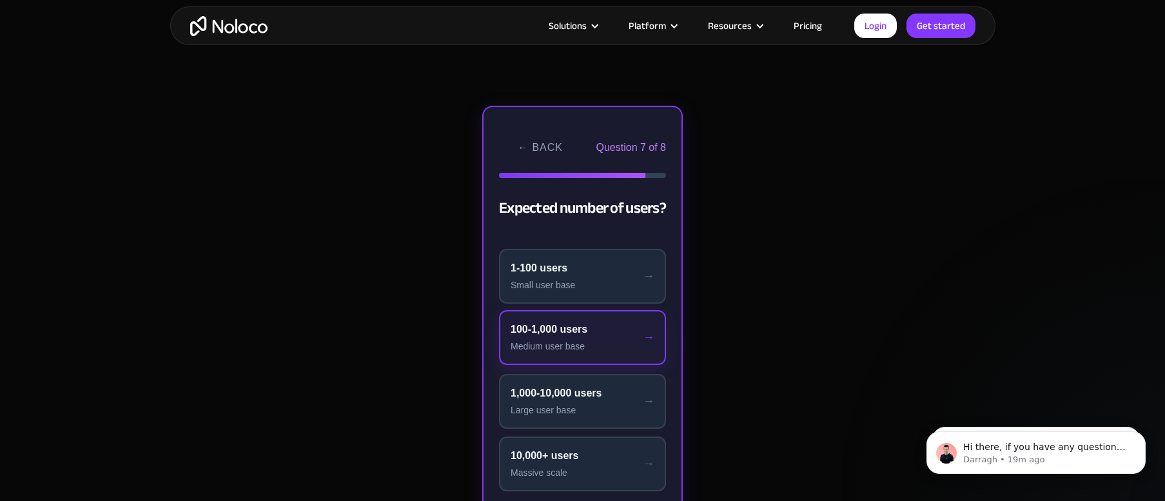
click at [519, 319] on button "100-1,000 users Medium user base" at bounding box center [582, 337] width 167 height 55
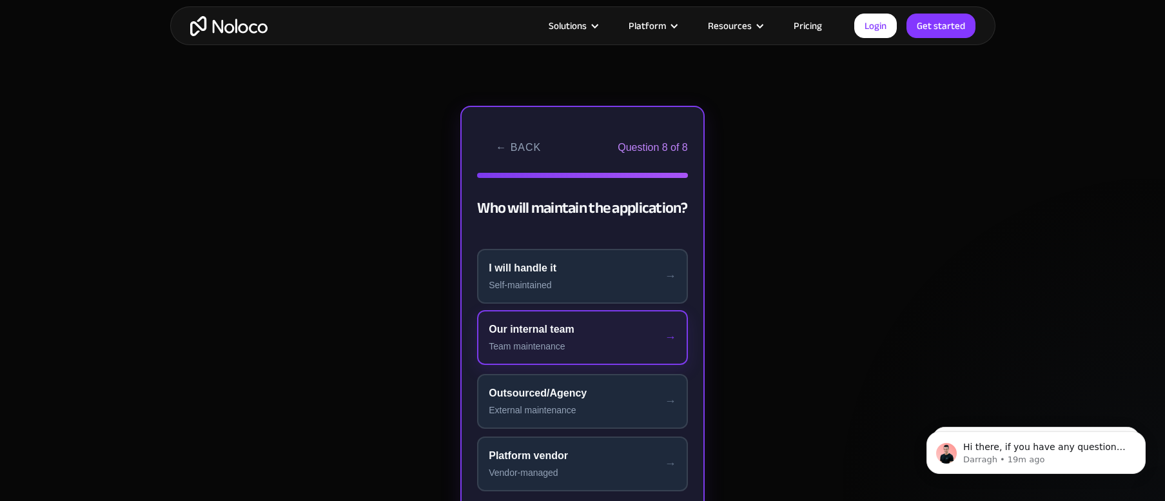
click at [519, 320] on button "Our internal team Team maintenance" at bounding box center [582, 337] width 211 height 55
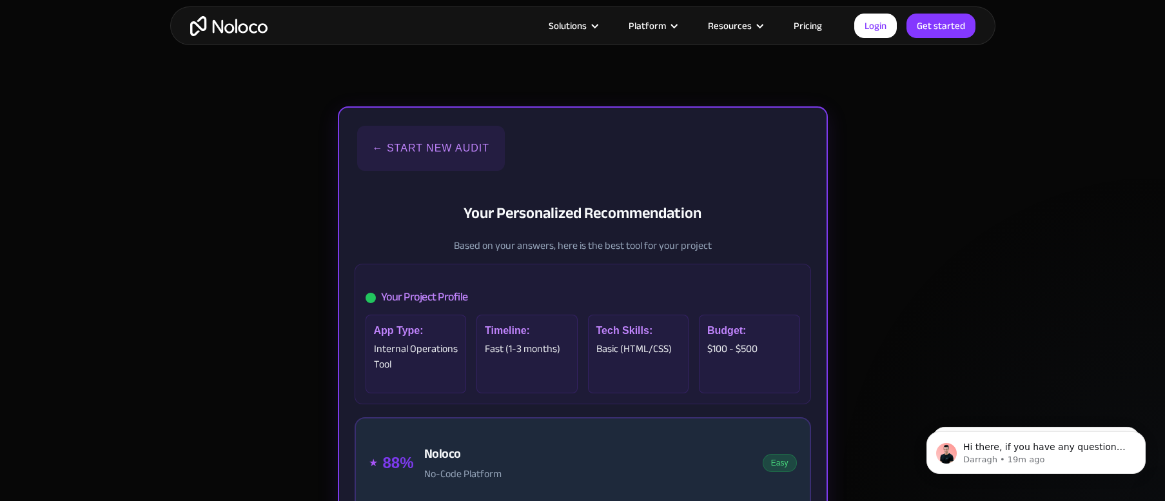
click at [390, 141] on button "← Start New Audit" at bounding box center [431, 148] width 148 height 45
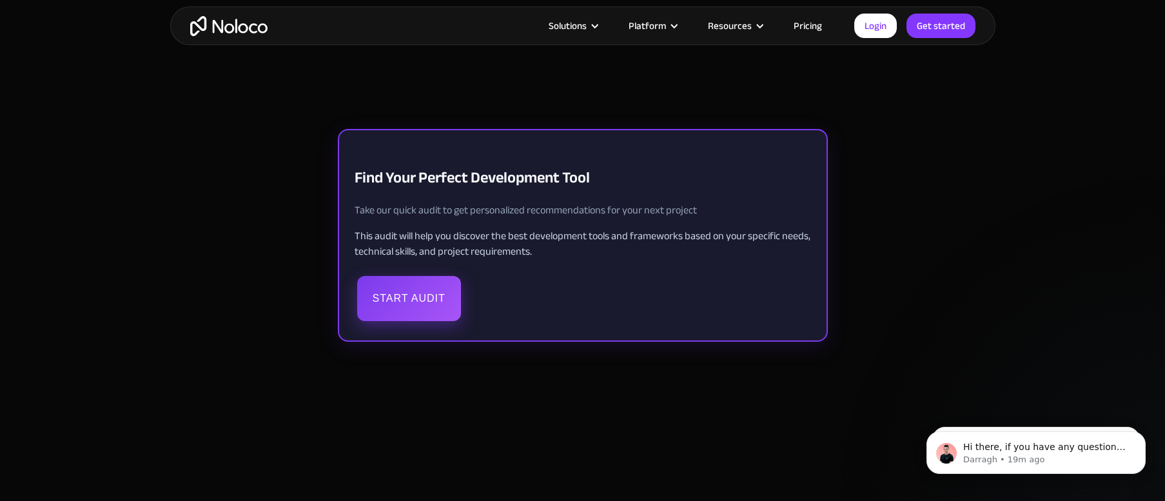
click at [415, 288] on button "Start Audit" at bounding box center [409, 298] width 104 height 45
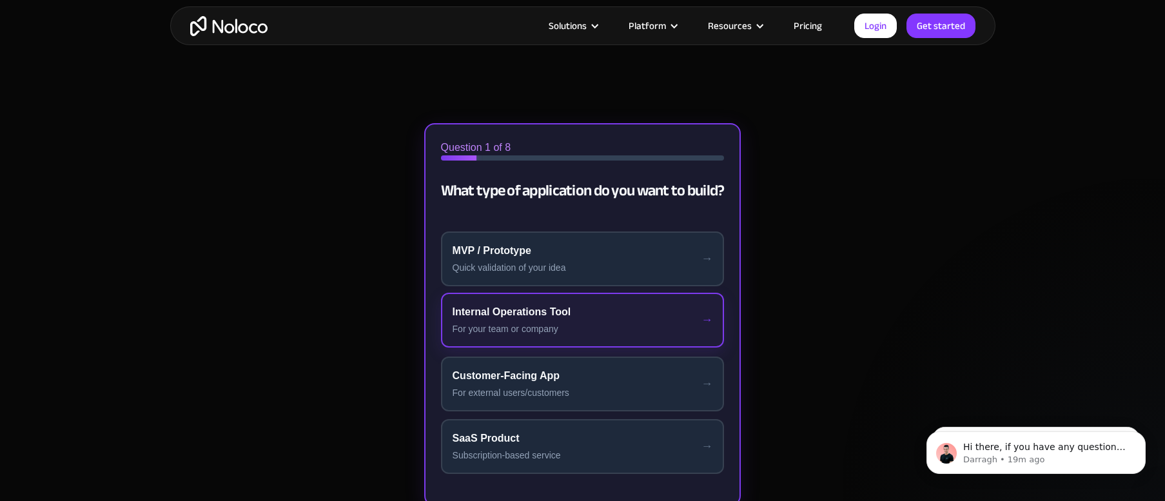
click at [491, 306] on div "Internal Operations Tool" at bounding box center [583, 311] width 261 height 15
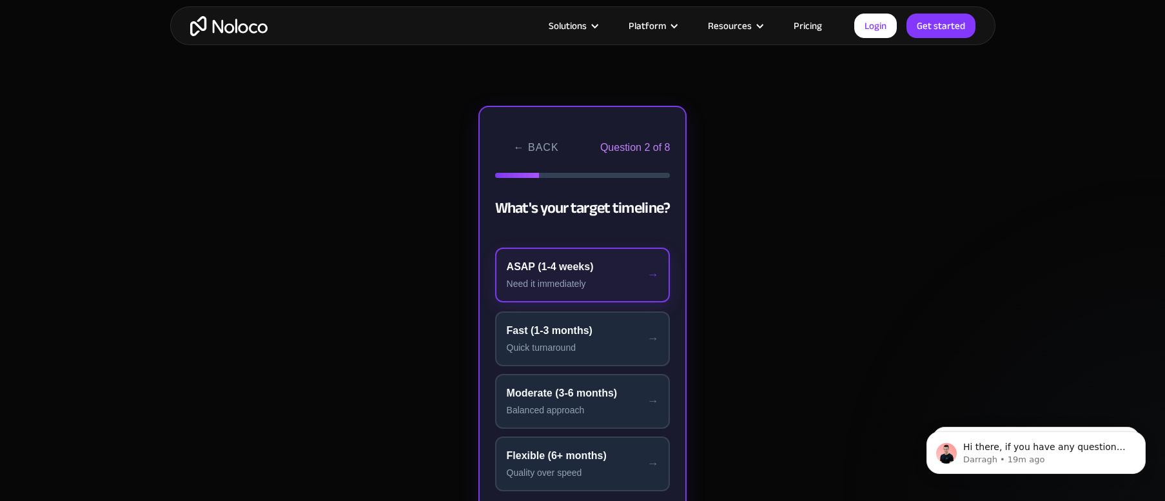
click at [522, 269] on div "ASAP (1-4 weeks)" at bounding box center [583, 266] width 152 height 15
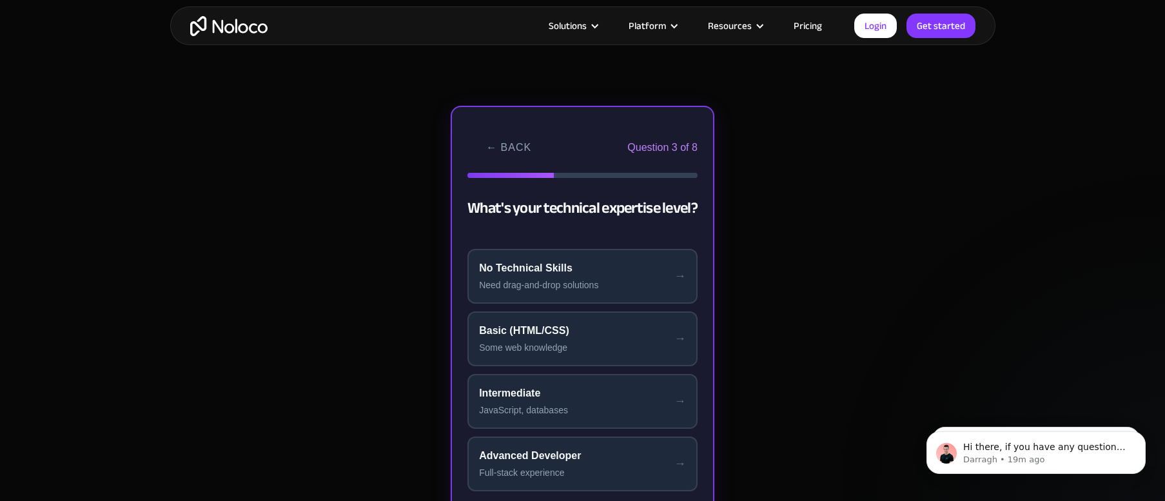
click at [522, 269] on div "No Technical Skills" at bounding box center [582, 268] width 207 height 15
click at [522, 269] on div "Just Me" at bounding box center [583, 268] width 208 height 15
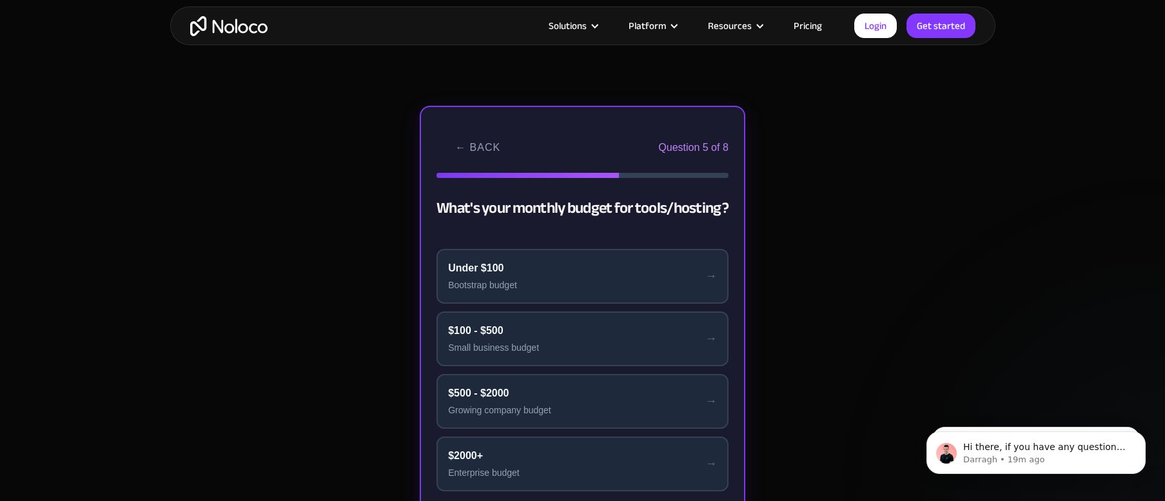
click at [522, 269] on div "Under $100" at bounding box center [582, 268] width 269 height 15
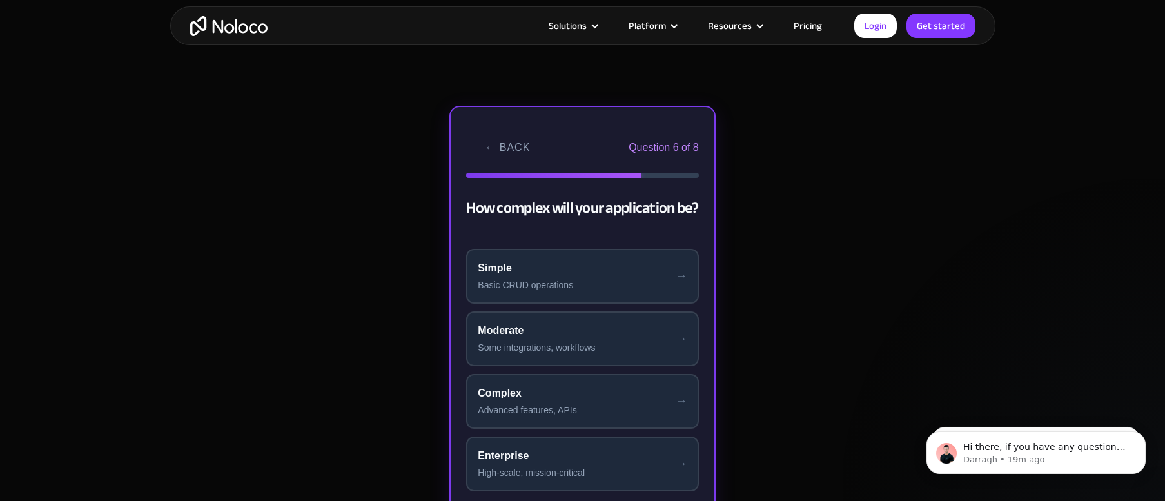
click at [522, 269] on div "Simple" at bounding box center [582, 268] width 209 height 15
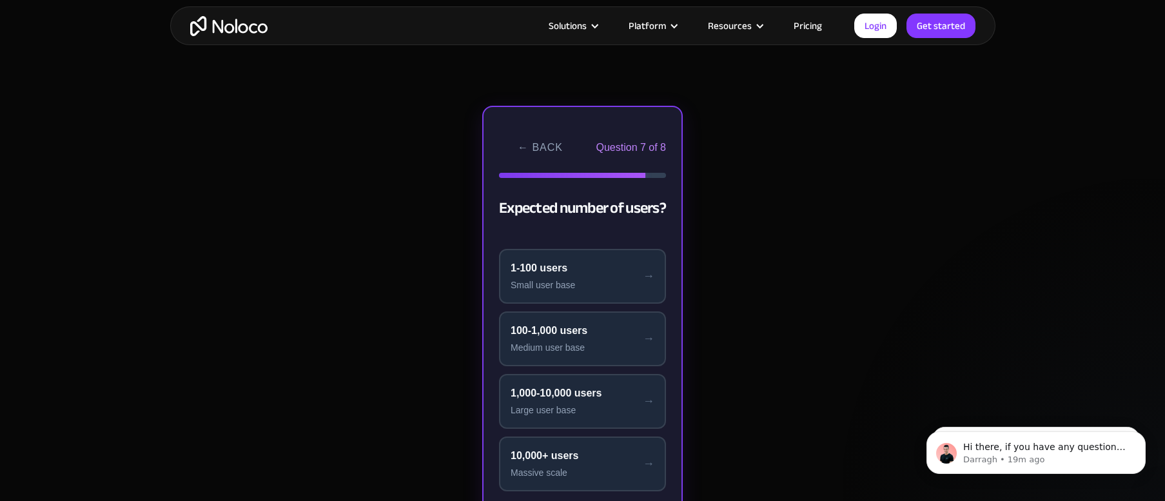
click at [522, 269] on div "1-100 users" at bounding box center [583, 268] width 144 height 15
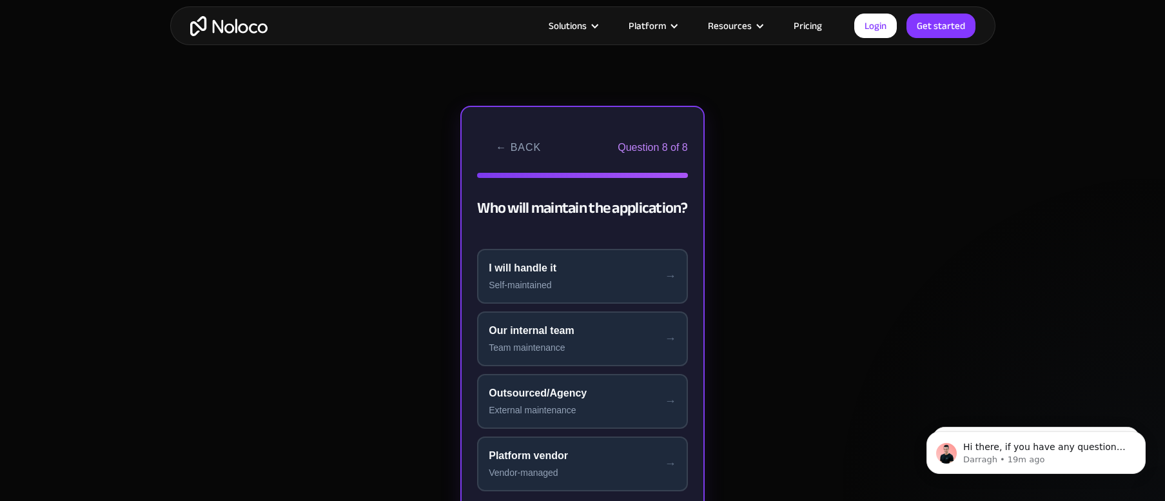
click at [522, 269] on div "I will handle it" at bounding box center [583, 268] width 188 height 15
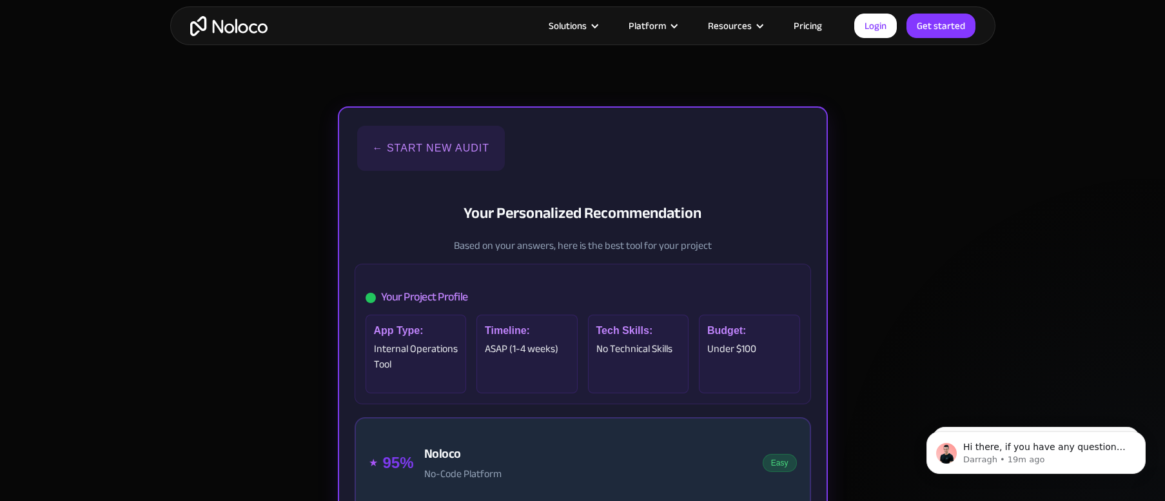
click at [449, 152] on button "← Start New Audit" at bounding box center [431, 148] width 148 height 45
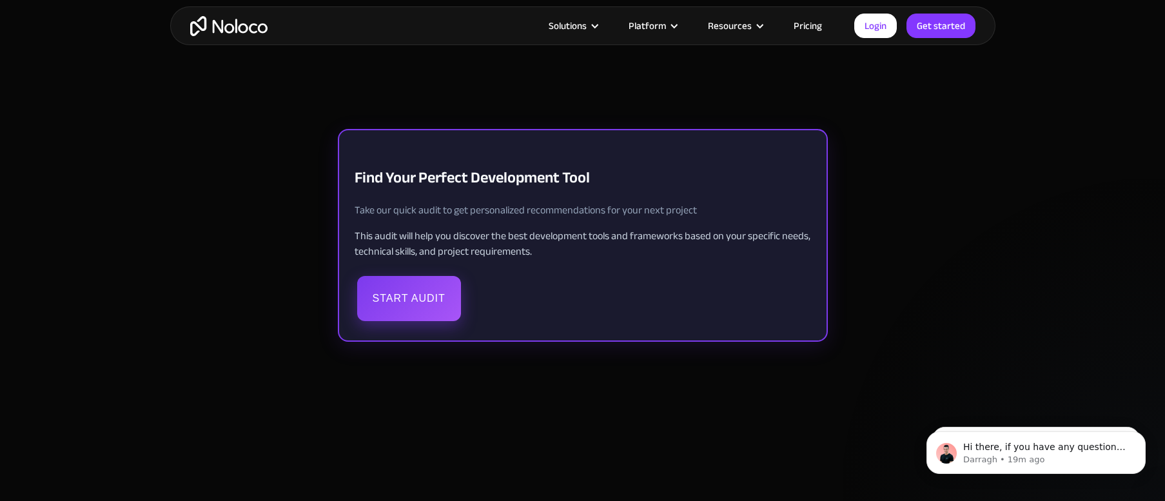
click at [434, 299] on button "Start Audit" at bounding box center [409, 298] width 104 height 45
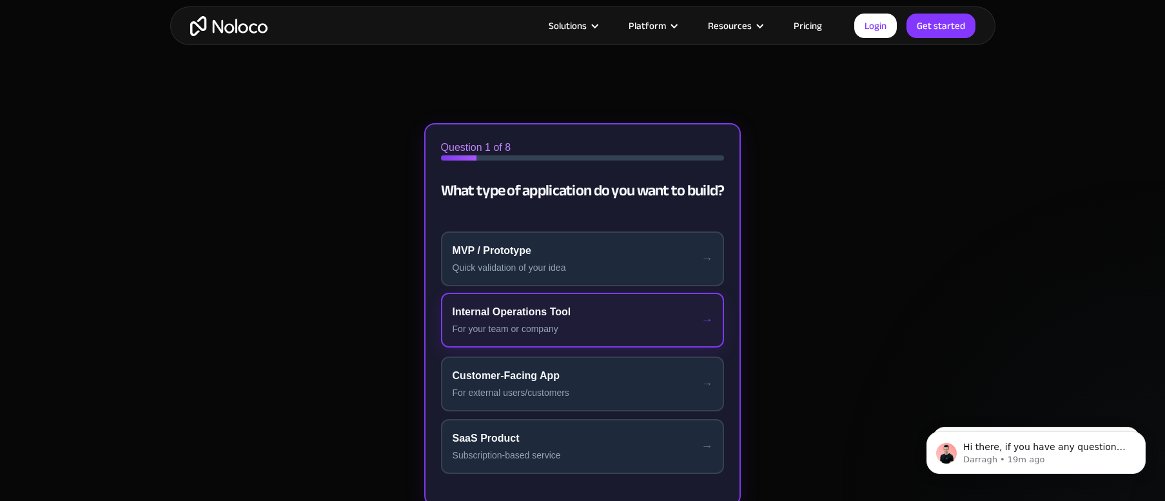
click at [517, 322] on div "For your team or company" at bounding box center [583, 329] width 261 height 14
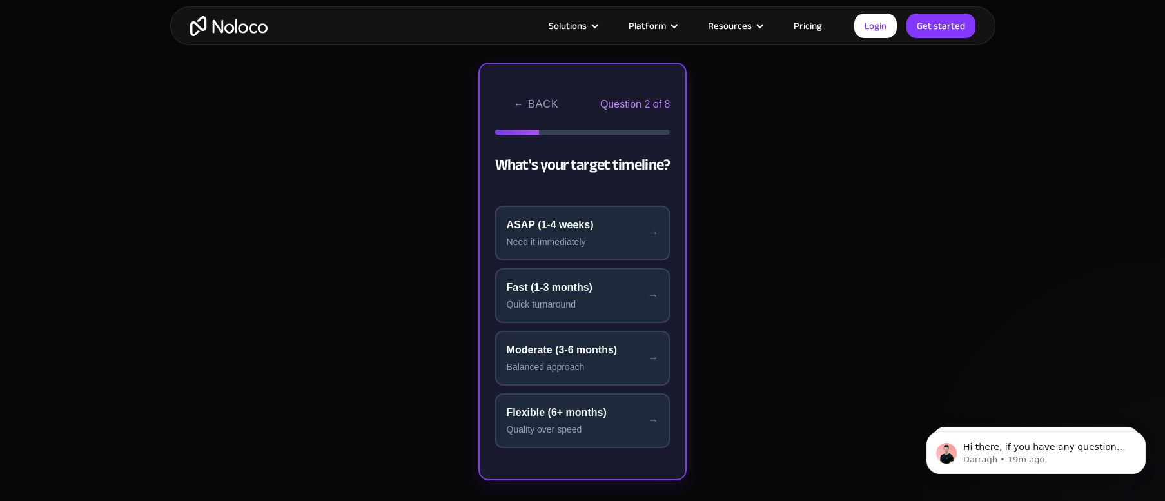
scroll to position [390, 0]
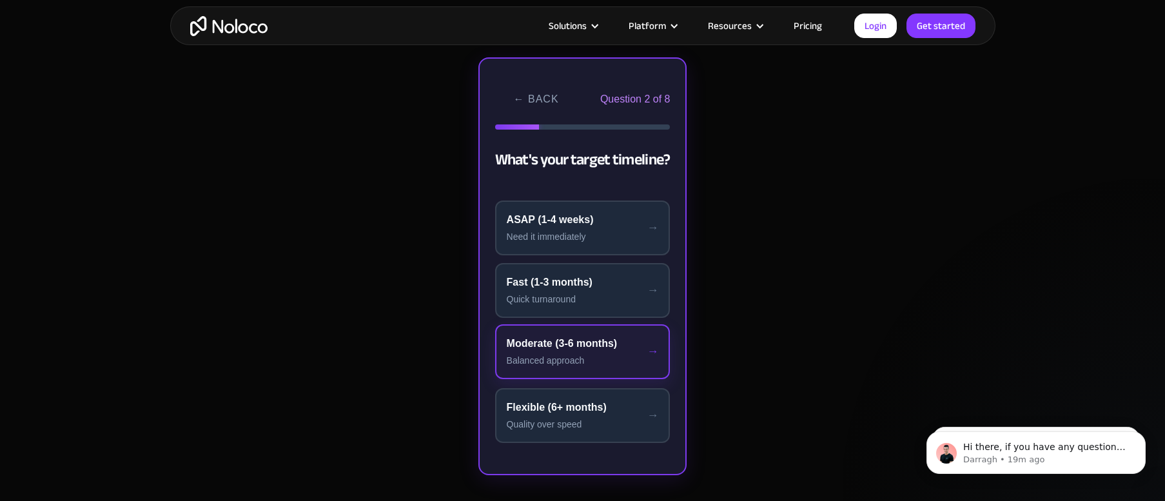
click at [518, 346] on div "Moderate (3-6 months)" at bounding box center [583, 343] width 152 height 15
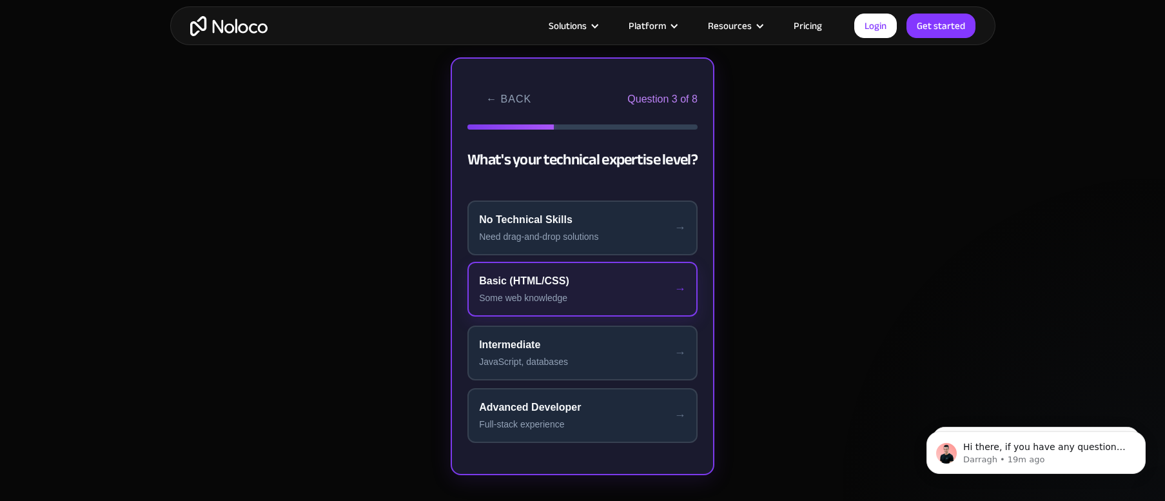
click at [530, 301] on div "Some web knowledge" at bounding box center [582, 298] width 207 height 14
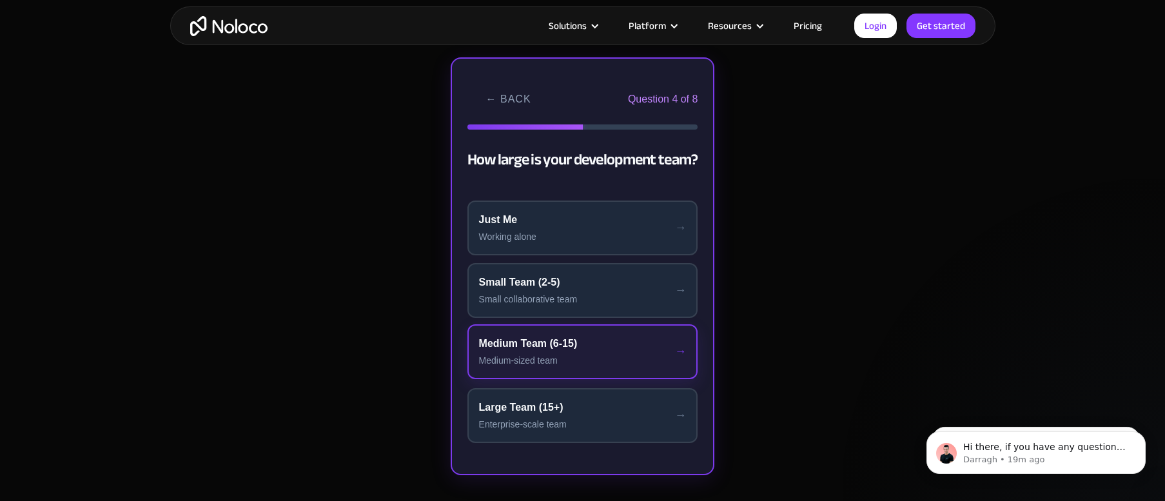
click at [546, 355] on div "Medium-sized team" at bounding box center [583, 361] width 208 height 14
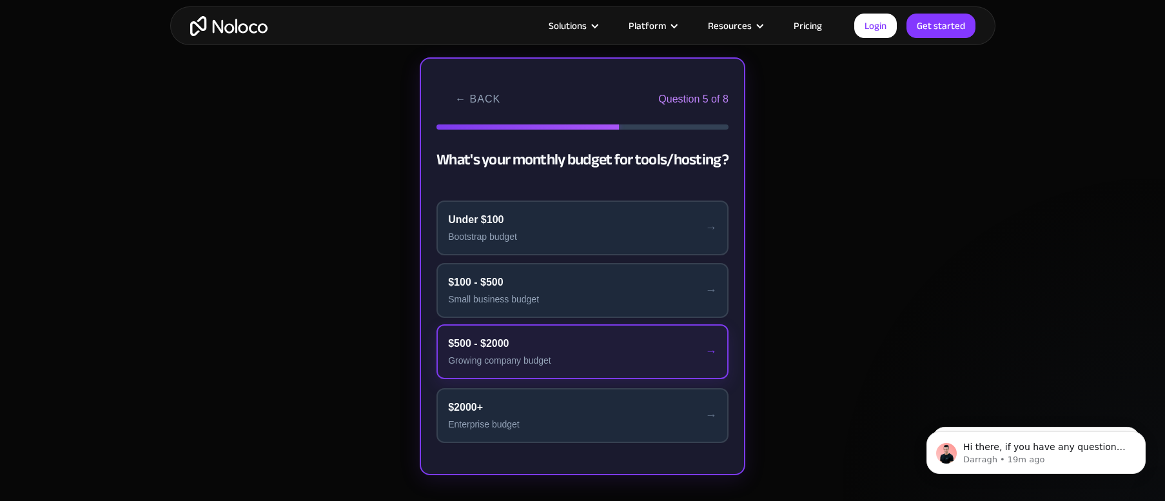
click at [548, 351] on button "$500 - $2000 Growing company budget" at bounding box center [583, 351] width 292 height 55
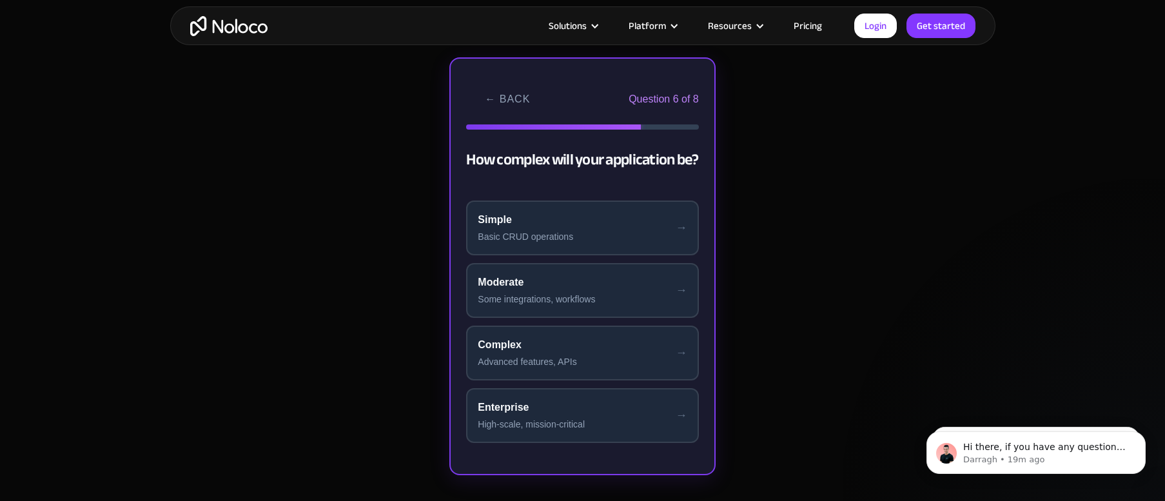
click at [548, 351] on button "Complex Advanced features, APIs" at bounding box center [582, 353] width 232 height 55
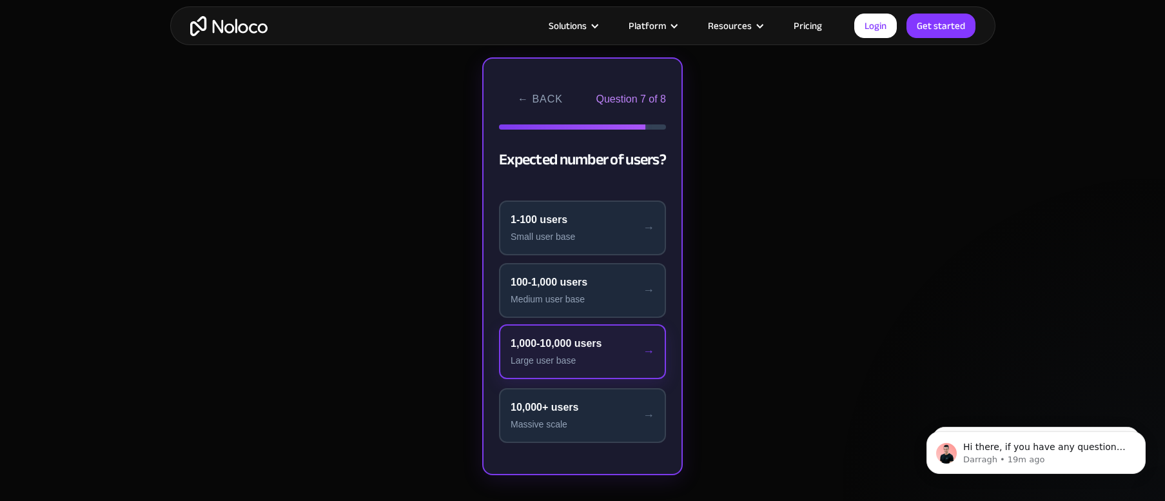
click at [548, 352] on button "1,000-10,000 users Large user base" at bounding box center [582, 351] width 167 height 55
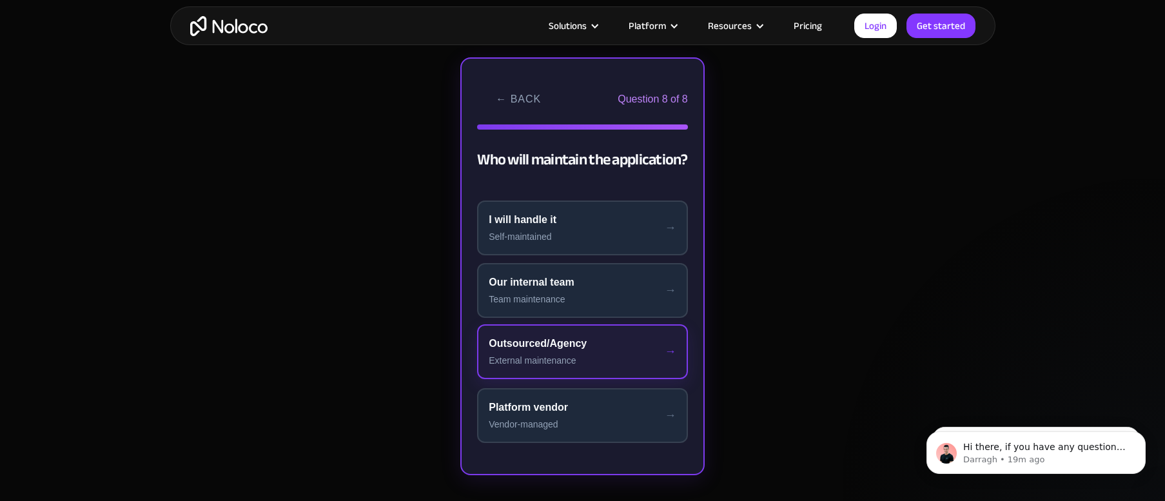
click at [548, 353] on button "Outsourced/Agency External maintenance" at bounding box center [582, 351] width 211 height 55
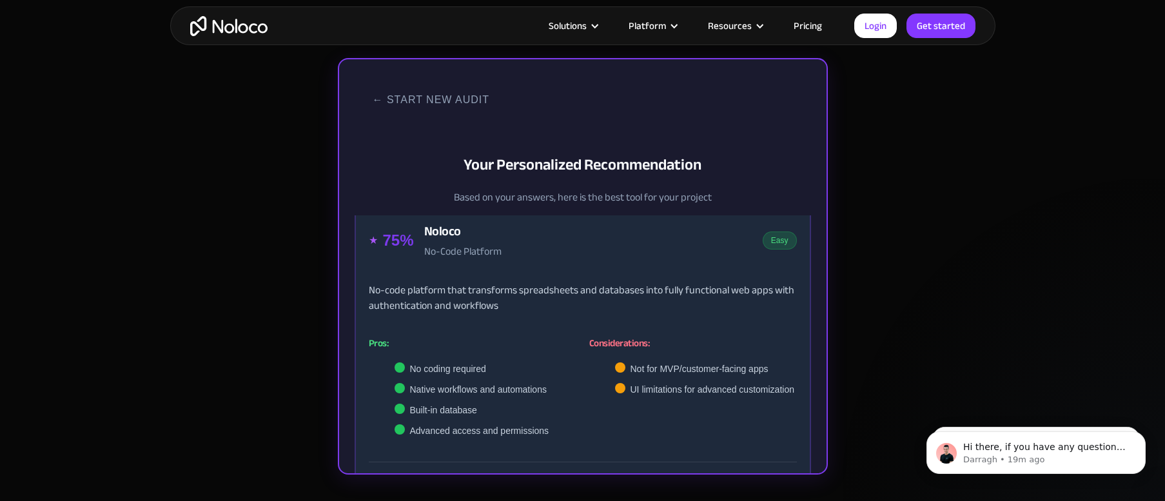
scroll to position [0, 0]
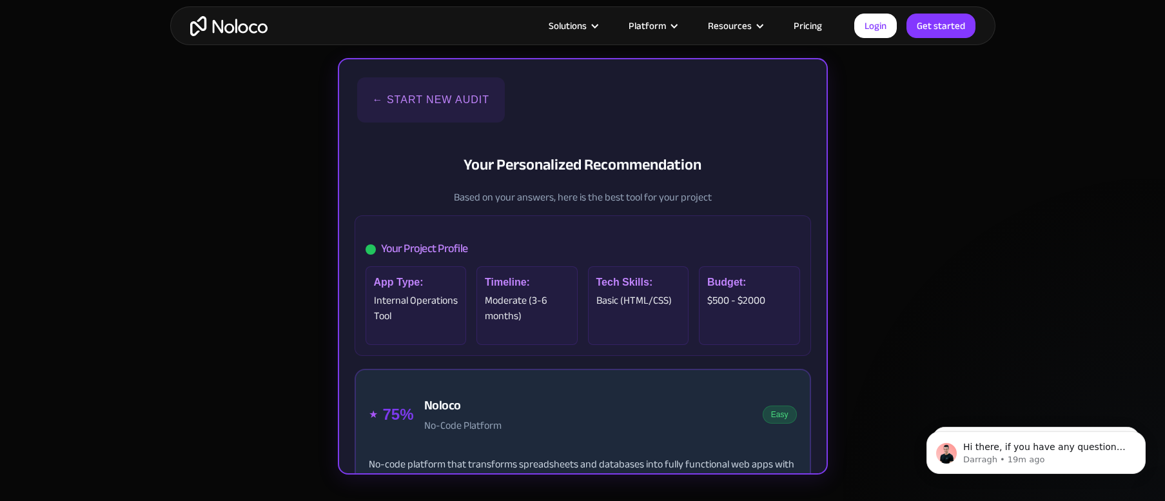
click at [400, 96] on button "← Start New Audit" at bounding box center [431, 99] width 148 height 45
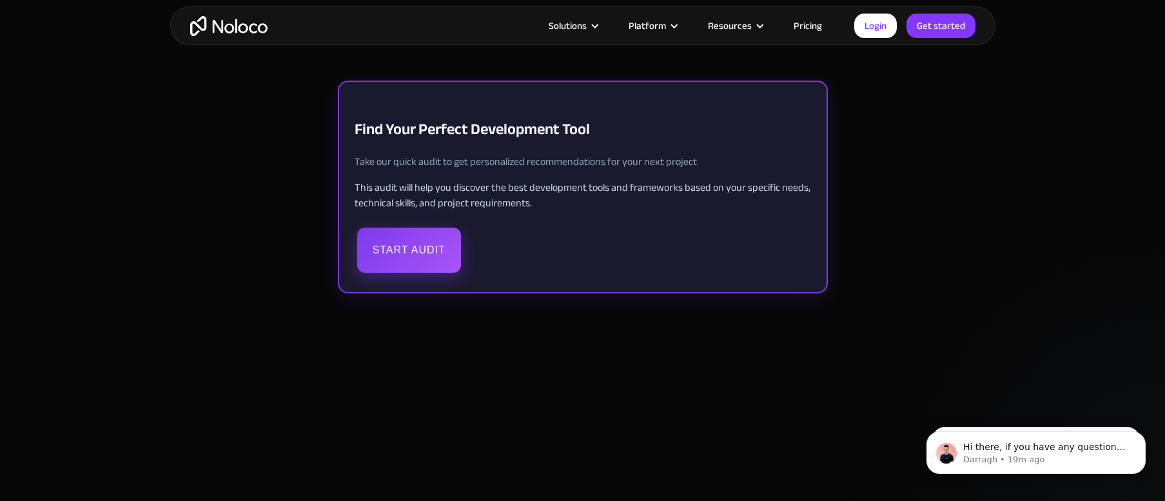
click at [410, 252] on button "Start Audit" at bounding box center [409, 250] width 104 height 45
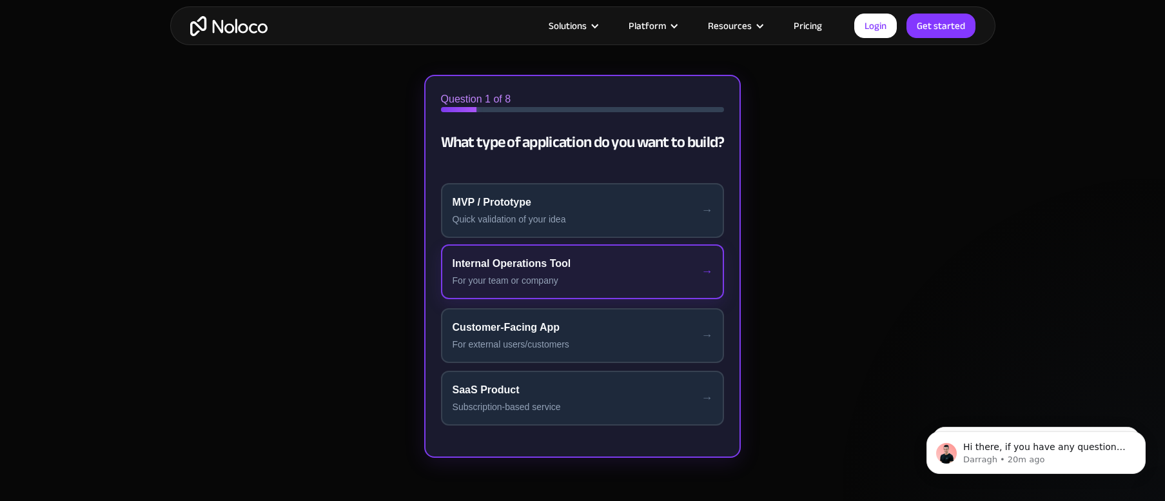
click at [500, 270] on div "Internal Operations Tool" at bounding box center [583, 263] width 261 height 15
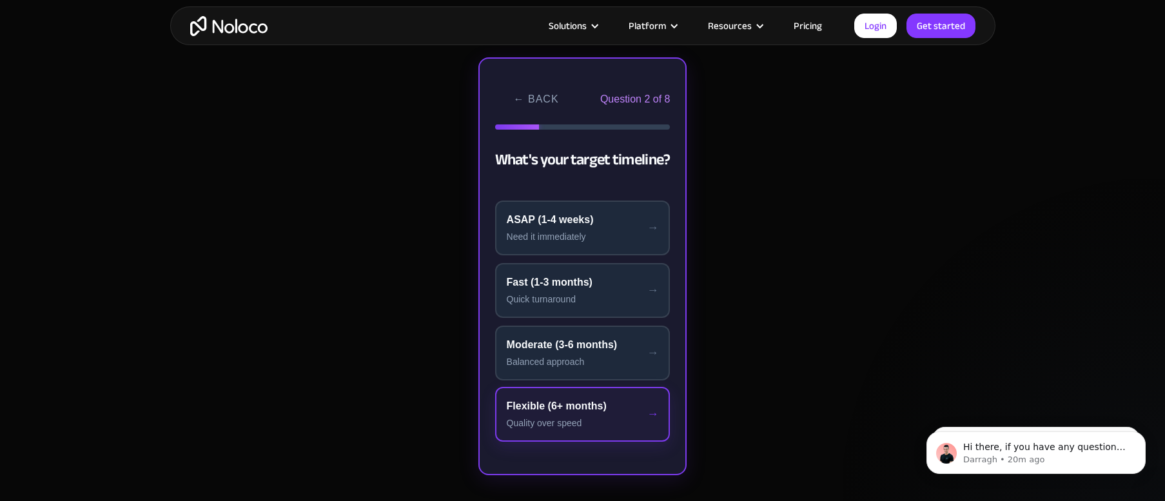
click at [577, 405] on div "Flexible (6+ months)" at bounding box center [583, 406] width 152 height 15
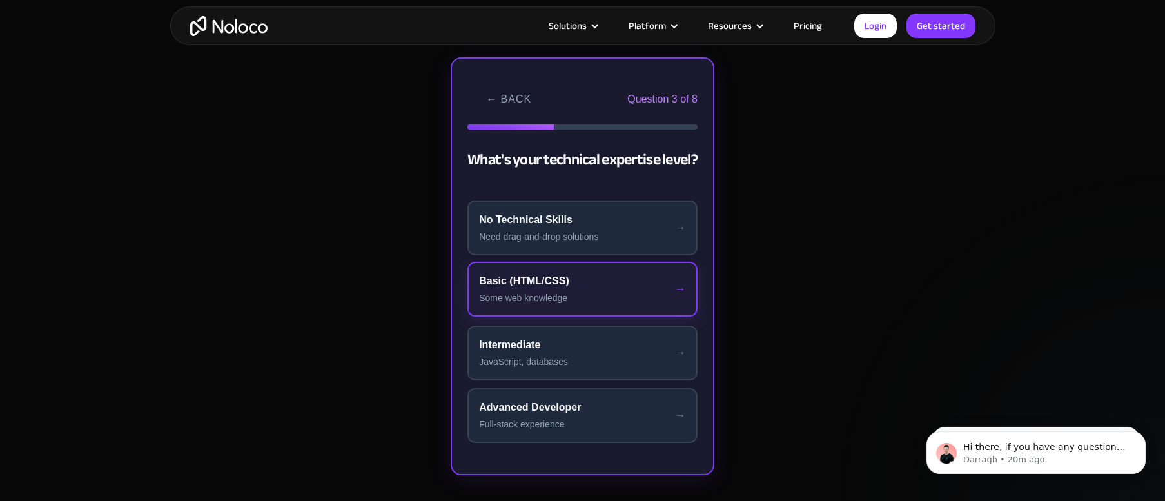
click at [574, 297] on div "Some web knowledge" at bounding box center [582, 298] width 207 height 14
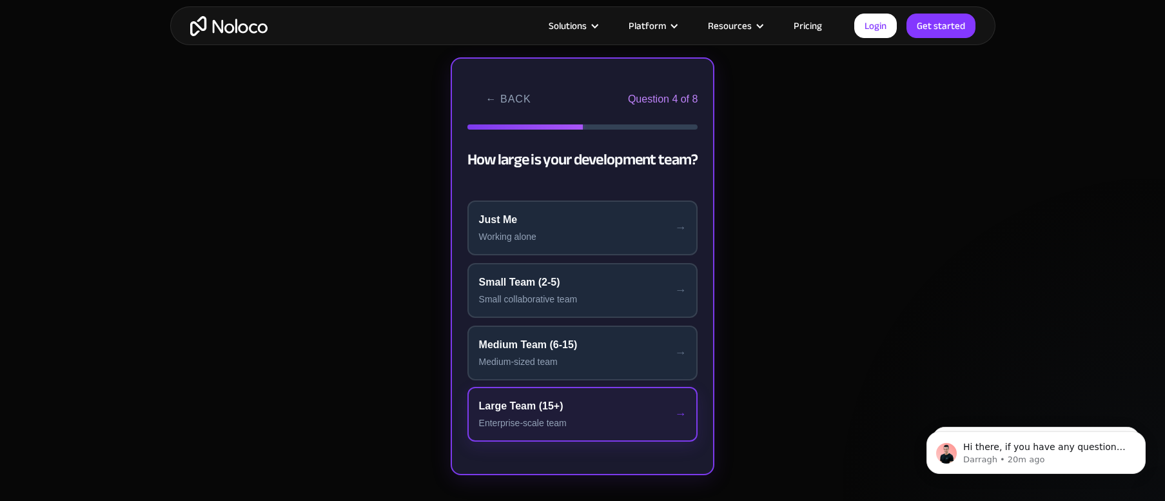
click at [583, 422] on div "Enterprise-scale team" at bounding box center [583, 424] width 208 height 14
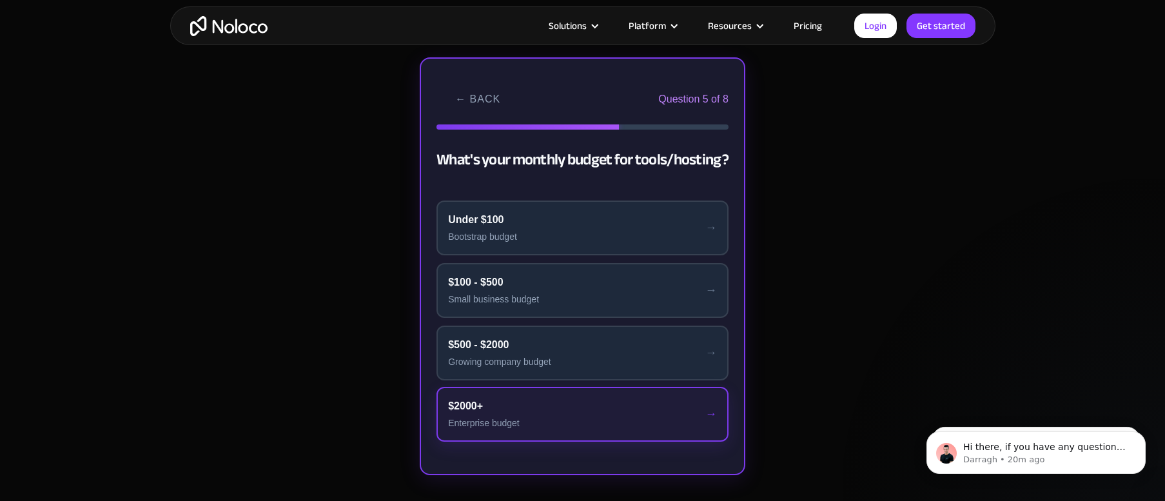
click at [583, 419] on div "Enterprise budget" at bounding box center [582, 424] width 269 height 14
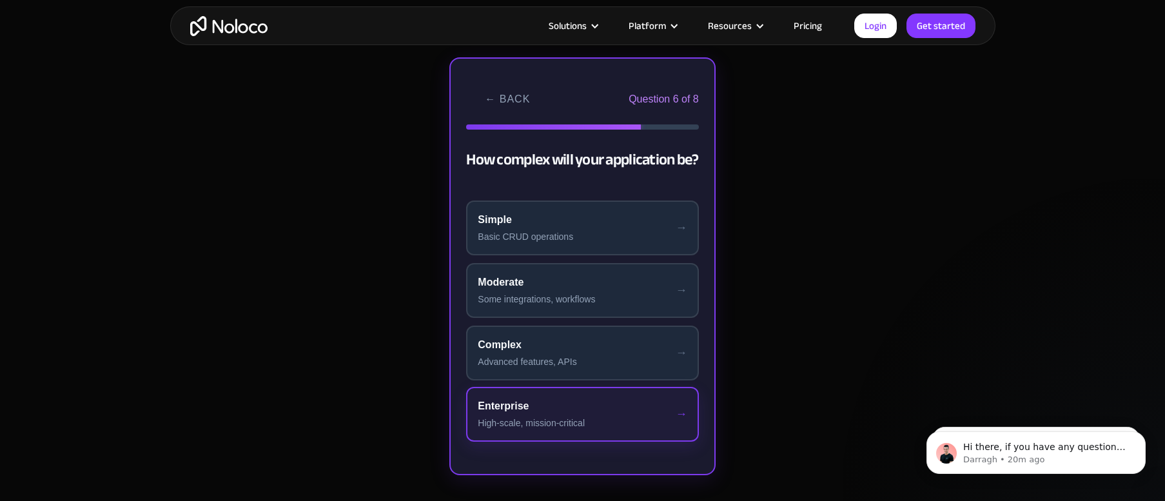
click at [584, 412] on div "Enterprise" at bounding box center [582, 406] width 209 height 15
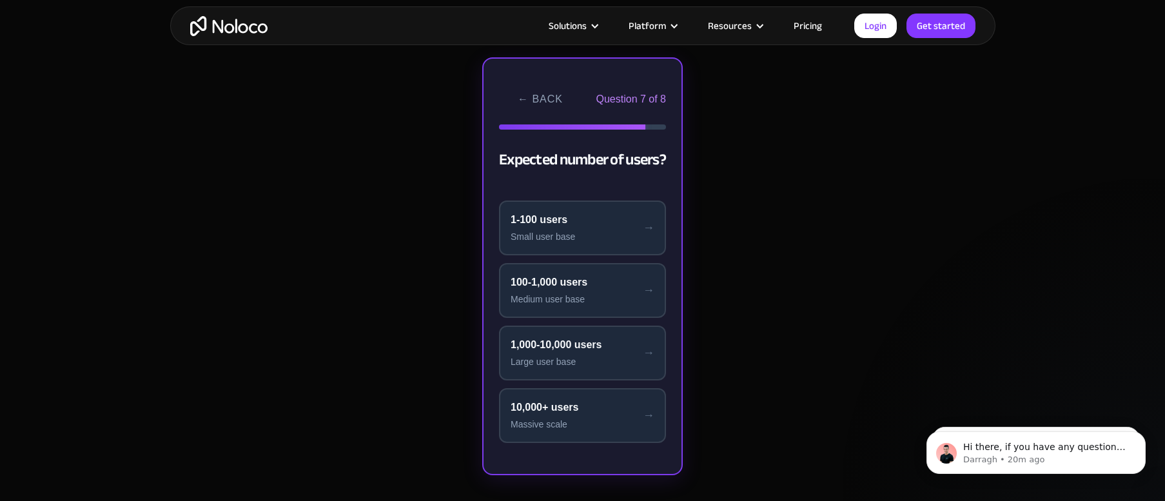
click at [584, 412] on div "10,000+ users" at bounding box center [583, 407] width 144 height 15
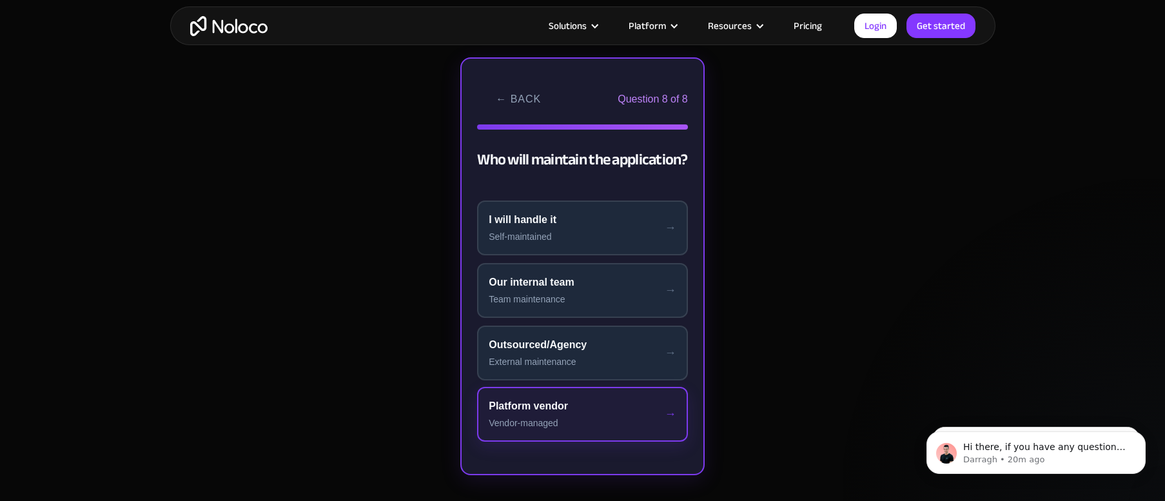
click at [584, 412] on div "Platform vendor" at bounding box center [583, 406] width 188 height 15
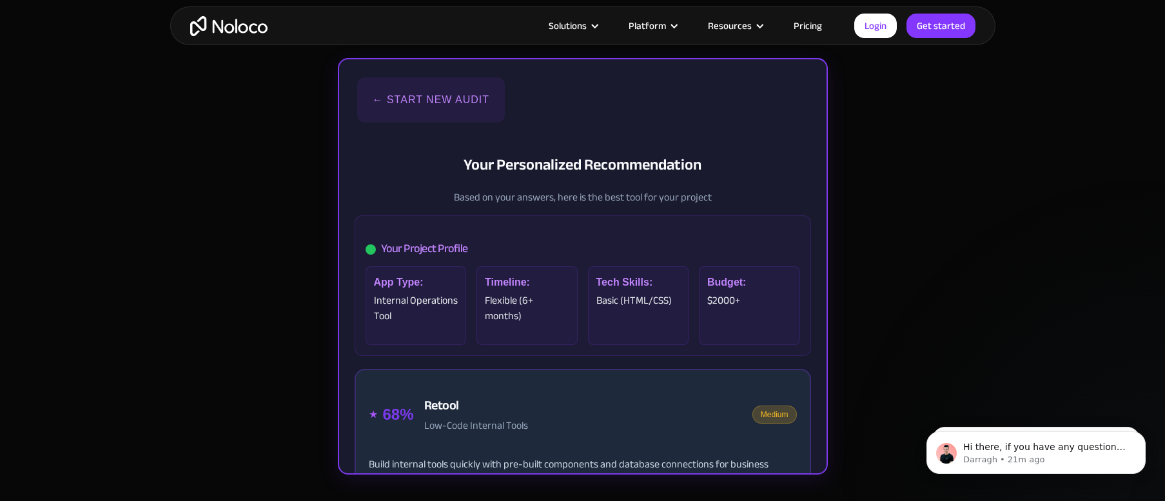
click at [416, 97] on button "← Start New Audit" at bounding box center [431, 99] width 148 height 45
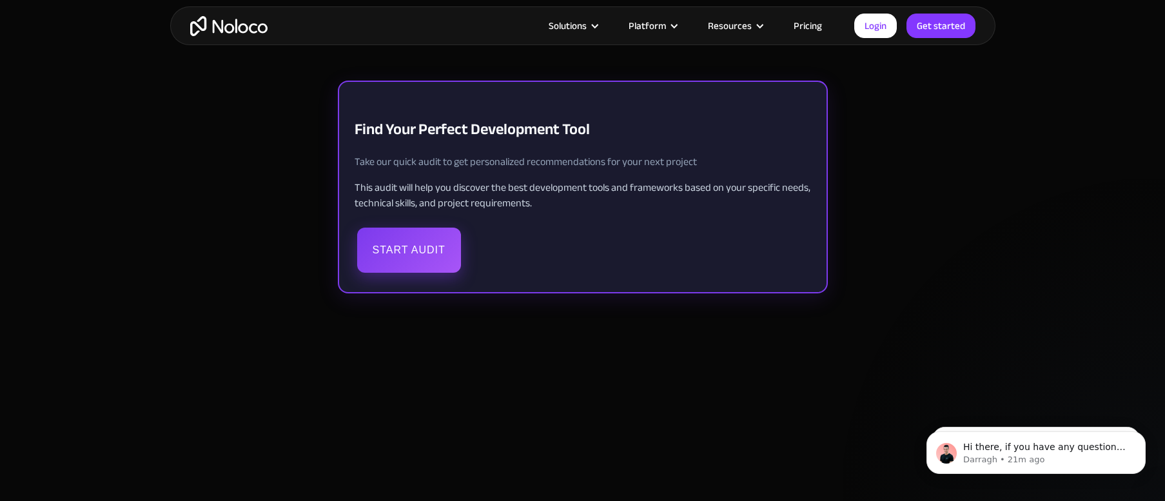
click at [426, 246] on button "Start Audit" at bounding box center [409, 250] width 104 height 45
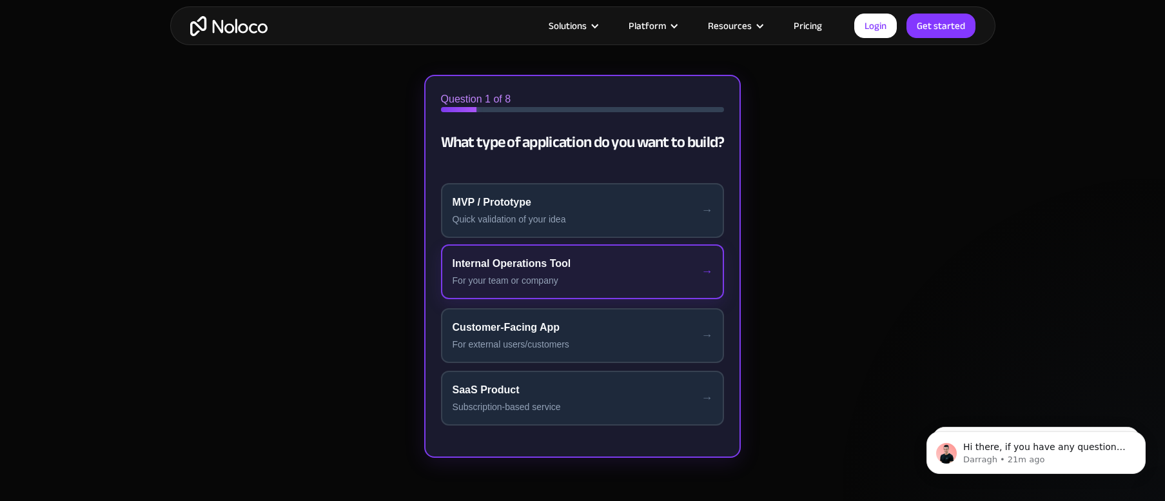
click at [488, 264] on div "Internal Operations Tool" at bounding box center [583, 263] width 261 height 15
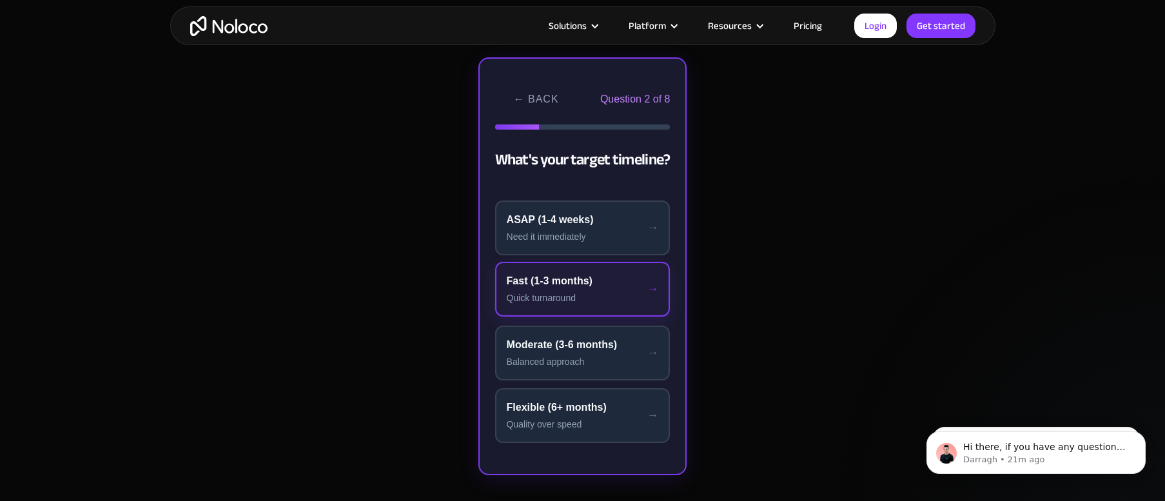
click at [564, 282] on div "Fast (1-3 months)" at bounding box center [583, 280] width 152 height 15
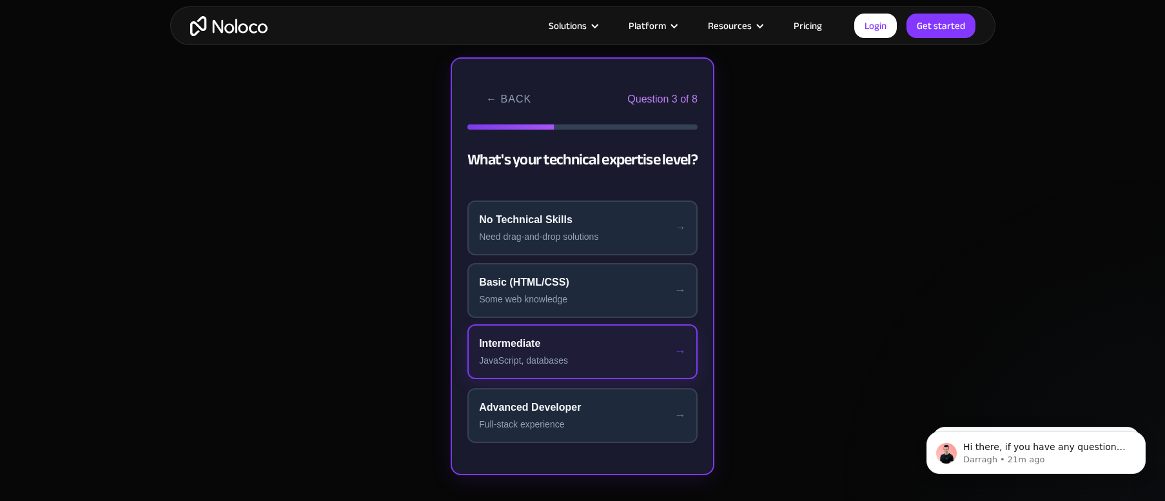
click at [584, 352] on button "Intermediate JavaScript, databases" at bounding box center [583, 351] width 230 height 55
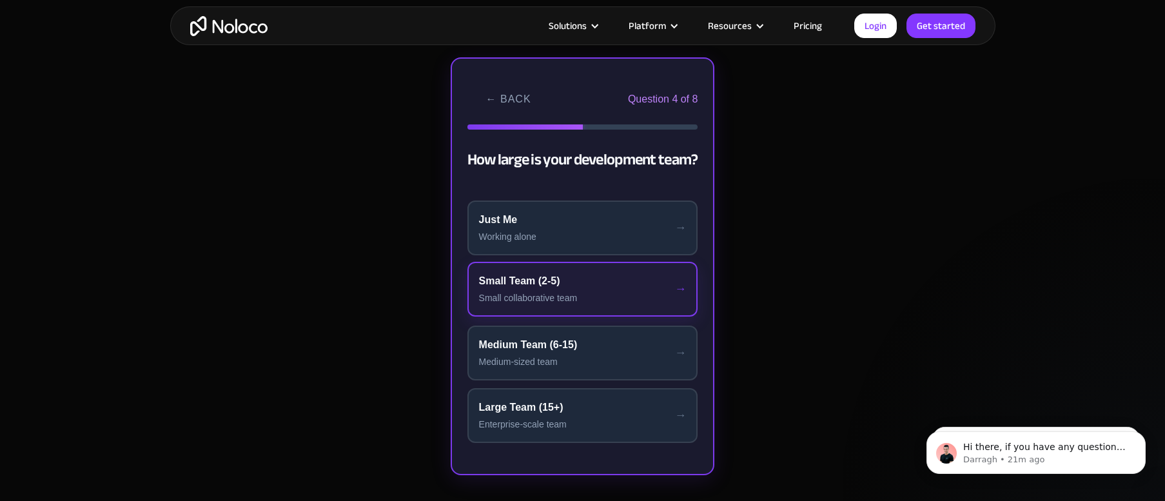
click at [578, 278] on div "Small Team (2-5)" at bounding box center [583, 280] width 208 height 15
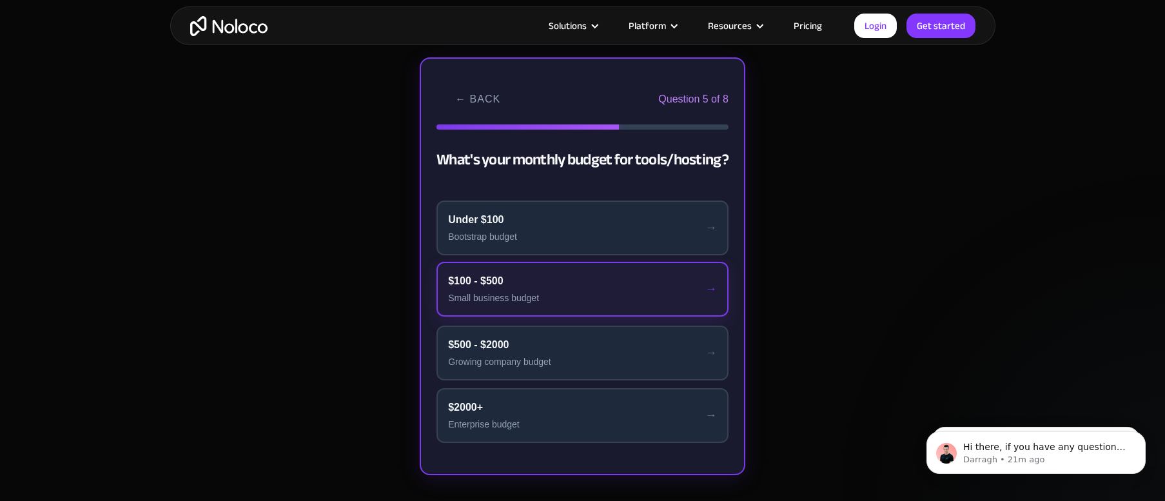
click at [578, 280] on div "$100 - $500" at bounding box center [582, 280] width 269 height 15
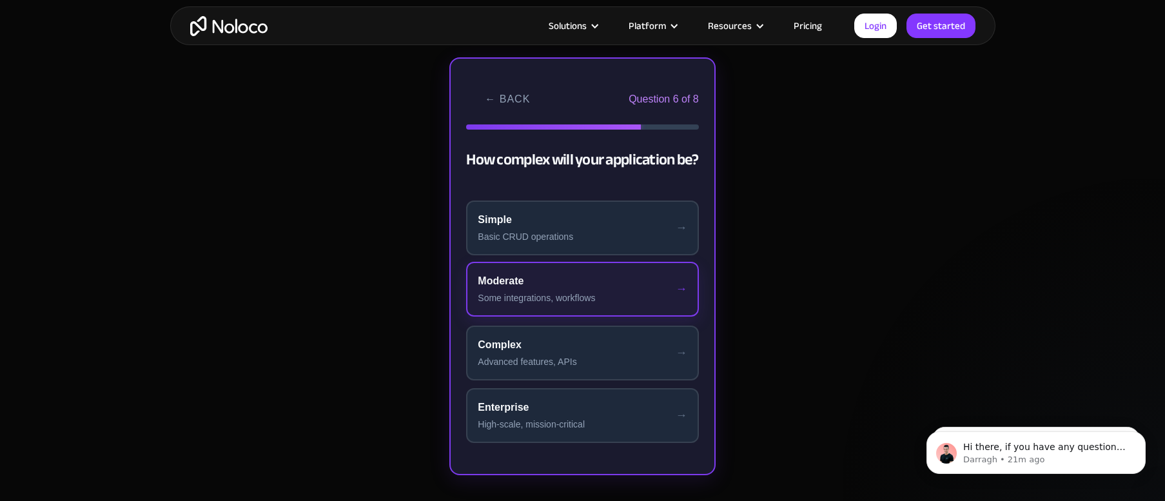
click at [578, 281] on div "Moderate" at bounding box center [582, 280] width 209 height 15
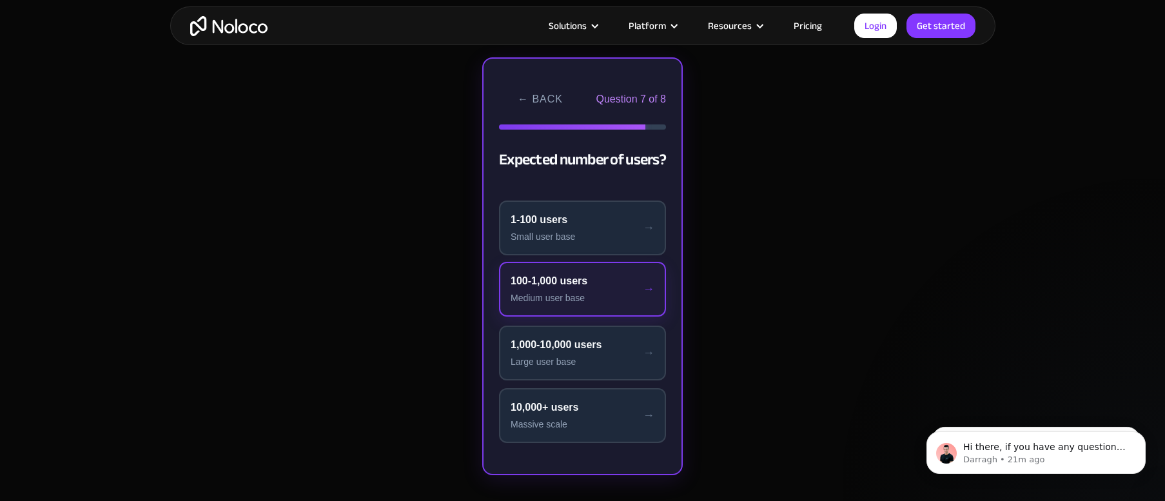
click at [578, 282] on div "100-1,000 users" at bounding box center [583, 280] width 144 height 15
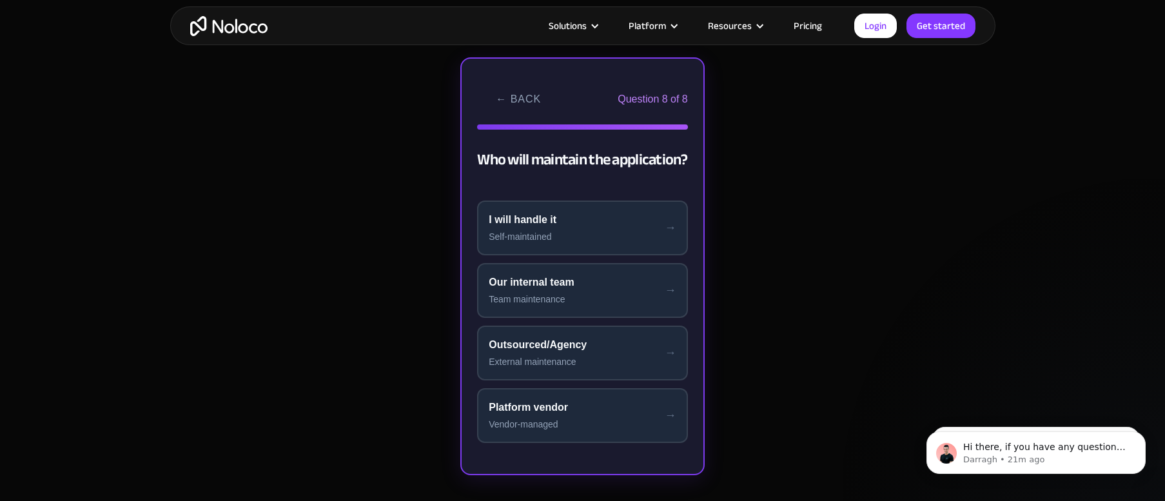
click at [578, 282] on div "Our internal team" at bounding box center [583, 282] width 188 height 15
